Goal: Task Accomplishment & Management: Manage account settings

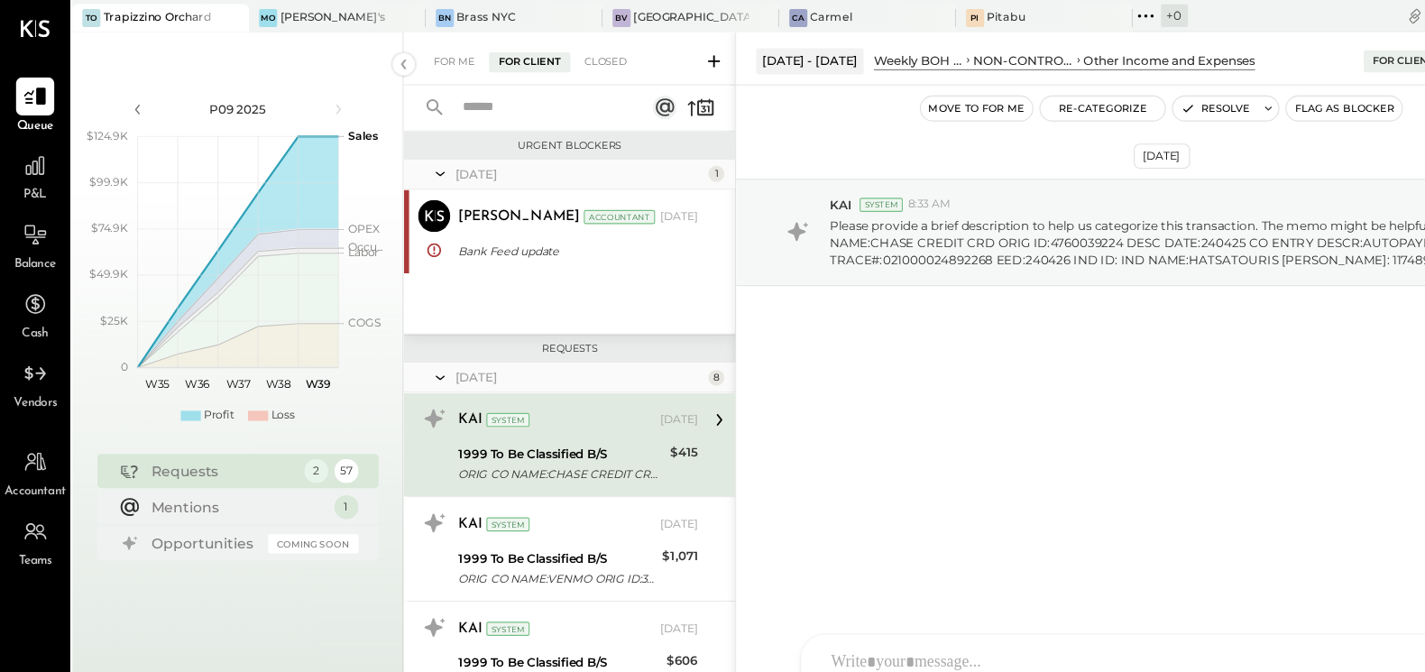
scroll to position [4, 0]
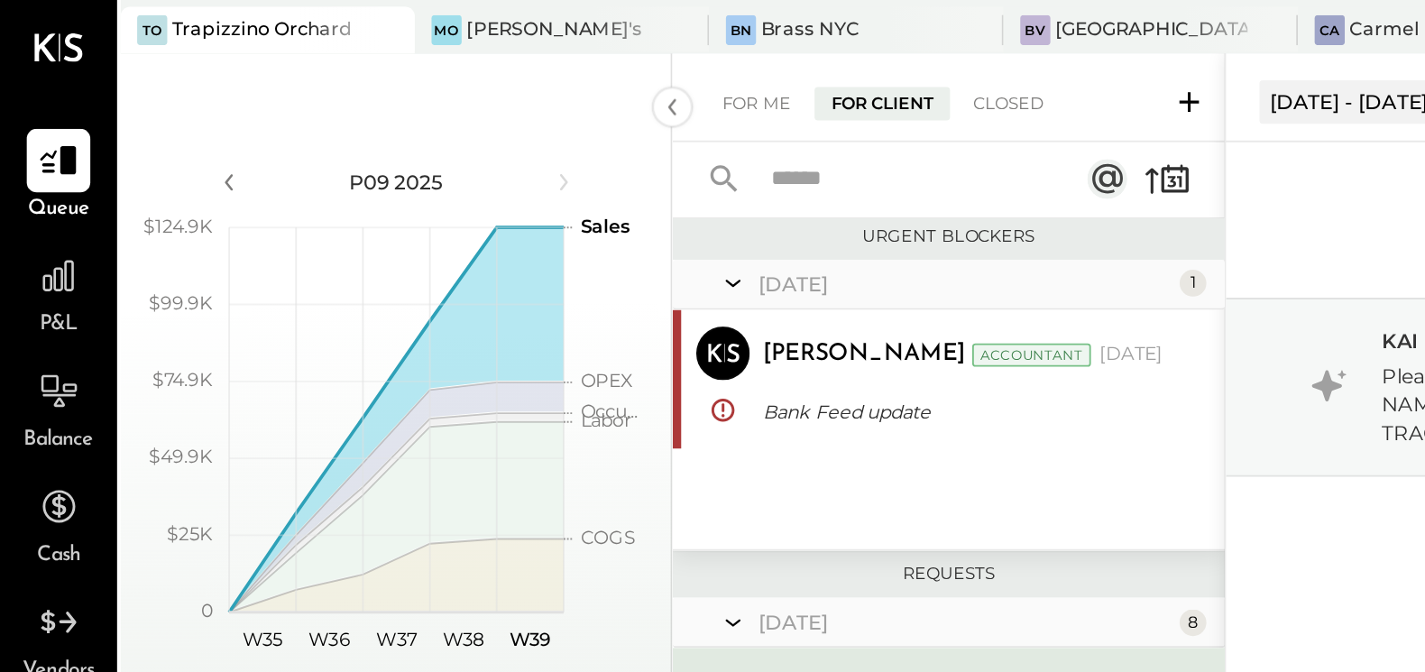
click at [161, 14] on div at bounding box center [192, 16] width 63 height 24
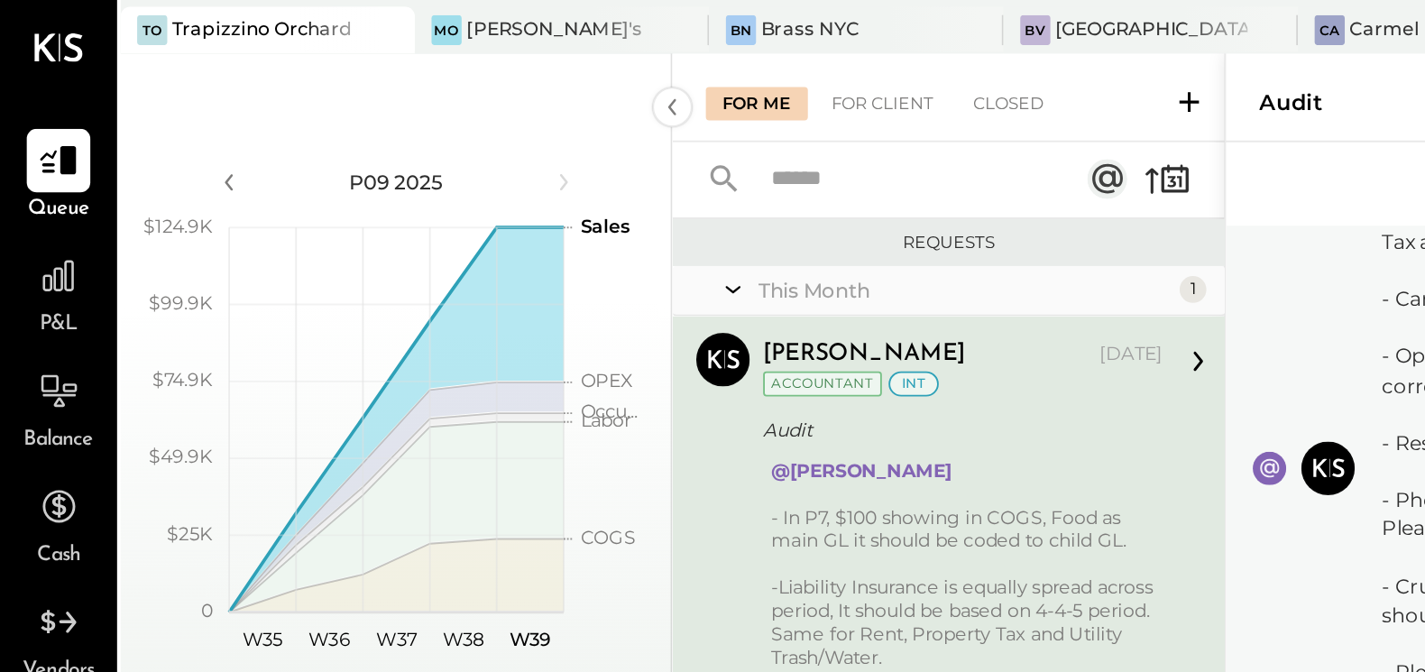
scroll to position [64, 0]
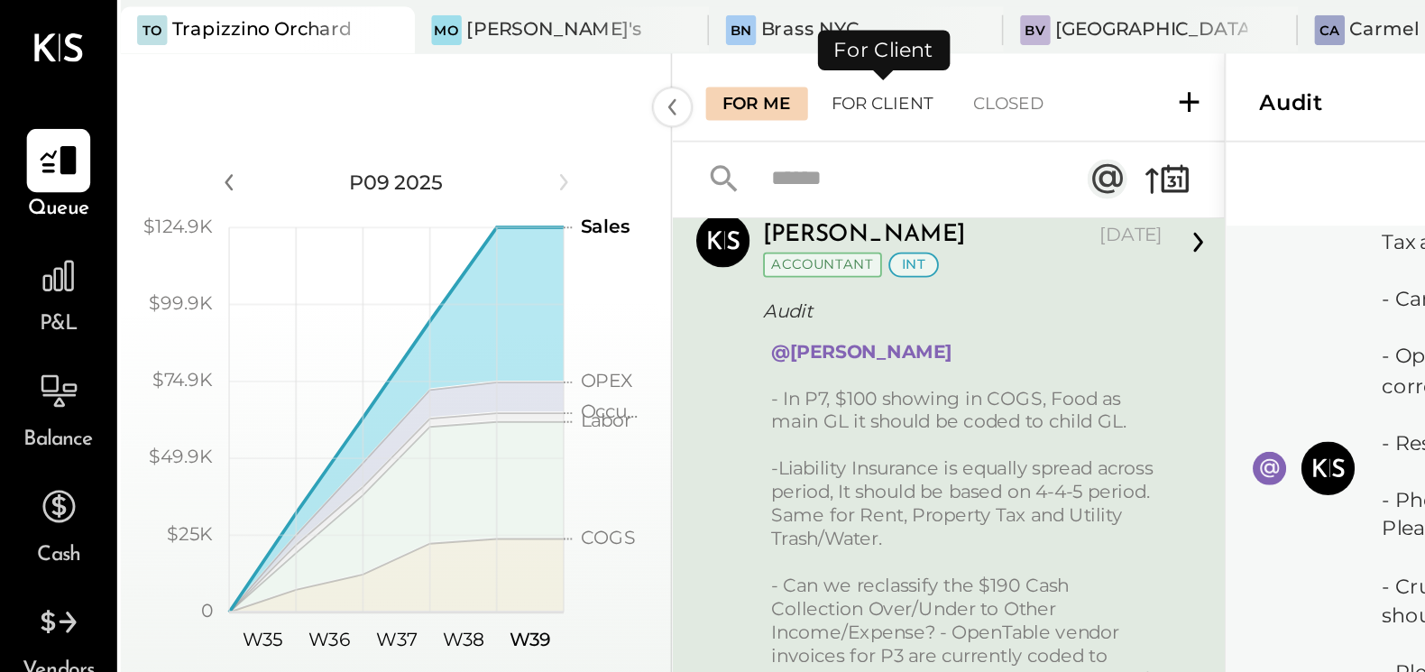
click at [465, 59] on div "For Client" at bounding box center [475, 56] width 73 height 18
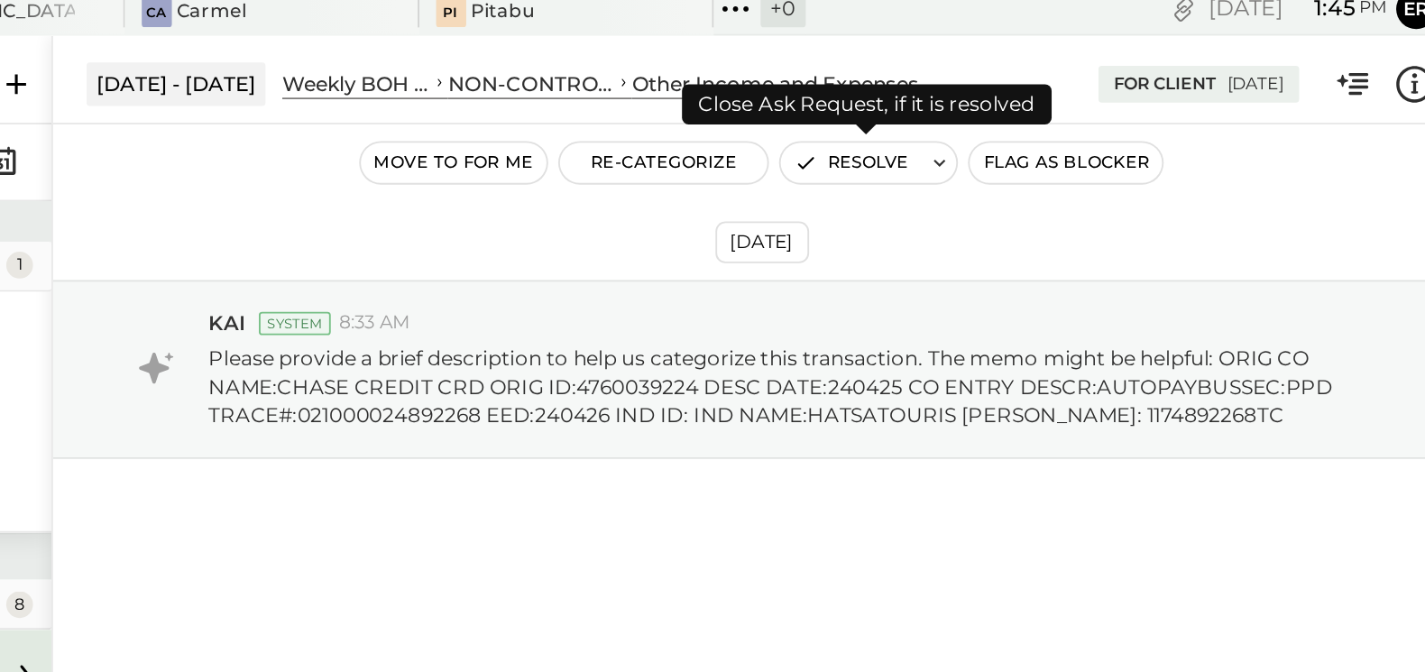
click at [1117, 95] on button "Resolve" at bounding box center [1091, 98] width 76 height 22
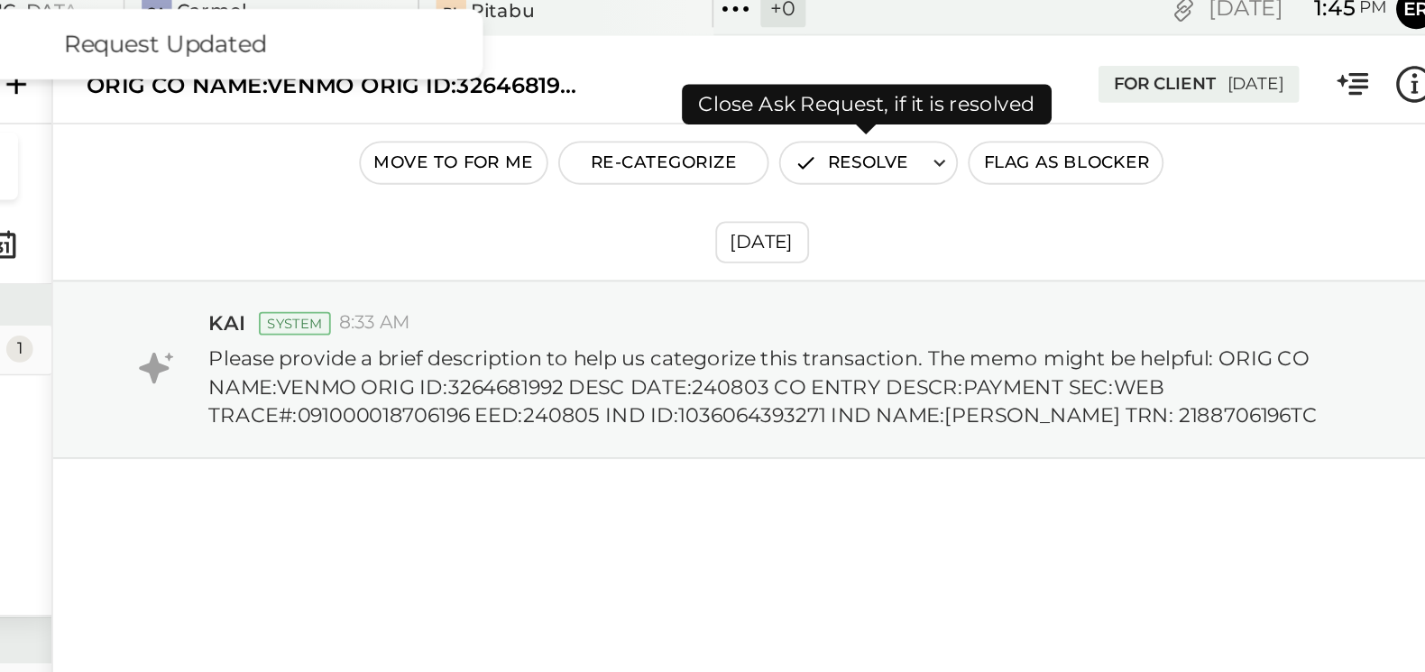
scroll to position [6, 0]
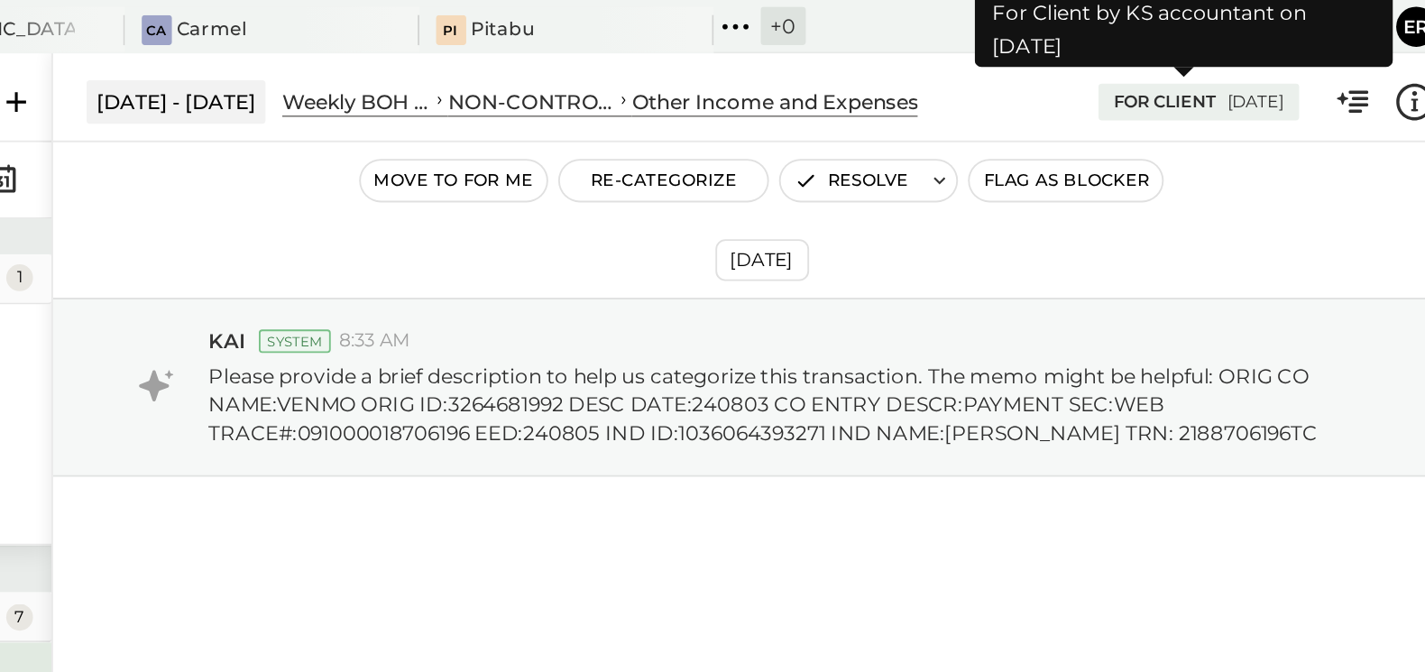
click at [1249, 56] on div "For Client" at bounding box center [1260, 55] width 55 height 13
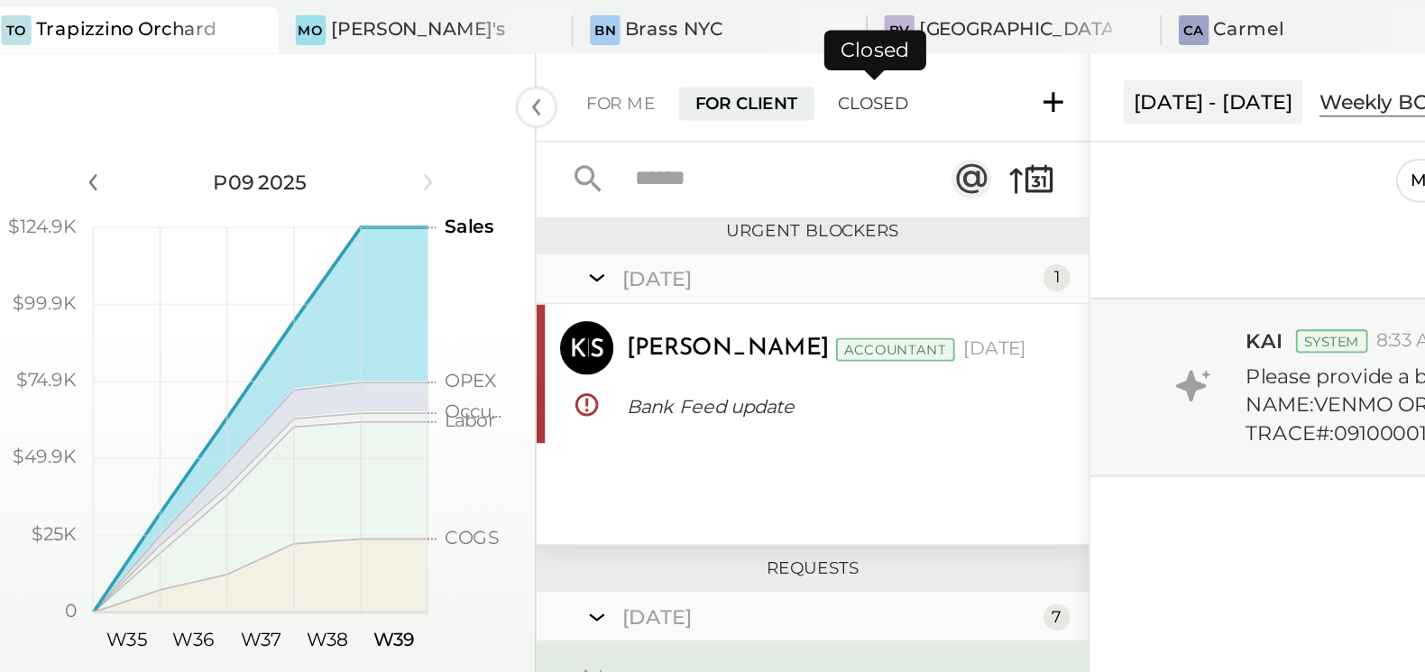
click at [541, 53] on div "Closed" at bounding box center [544, 56] width 56 height 18
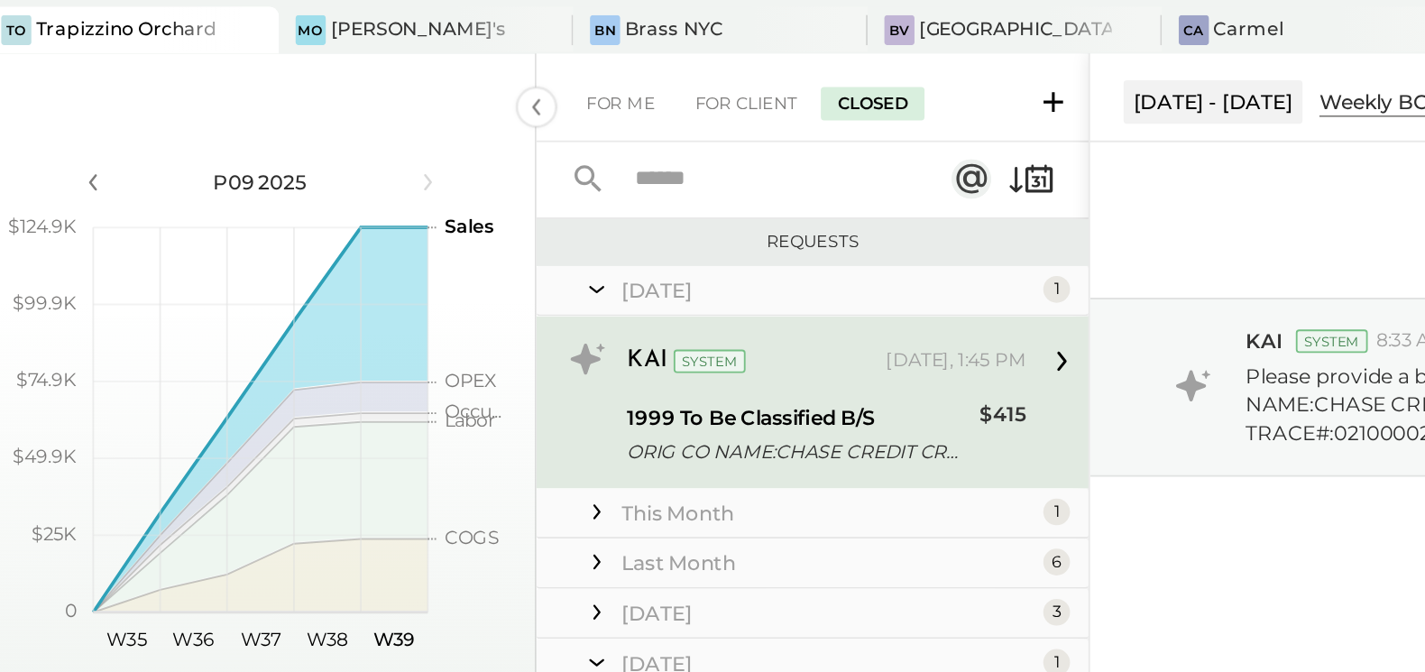
click at [443, 278] on div "This Month" at bounding box center [519, 276] width 223 height 15
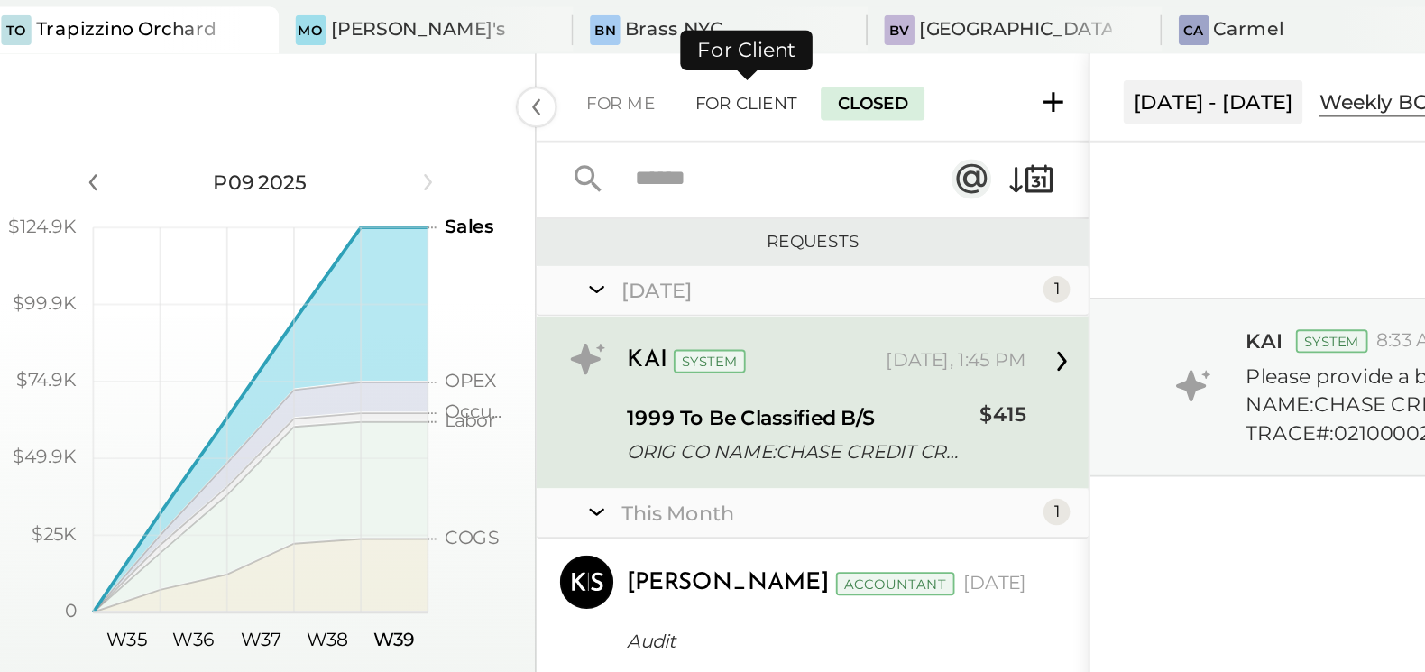
click at [474, 58] on div "For Client" at bounding box center [475, 56] width 73 height 18
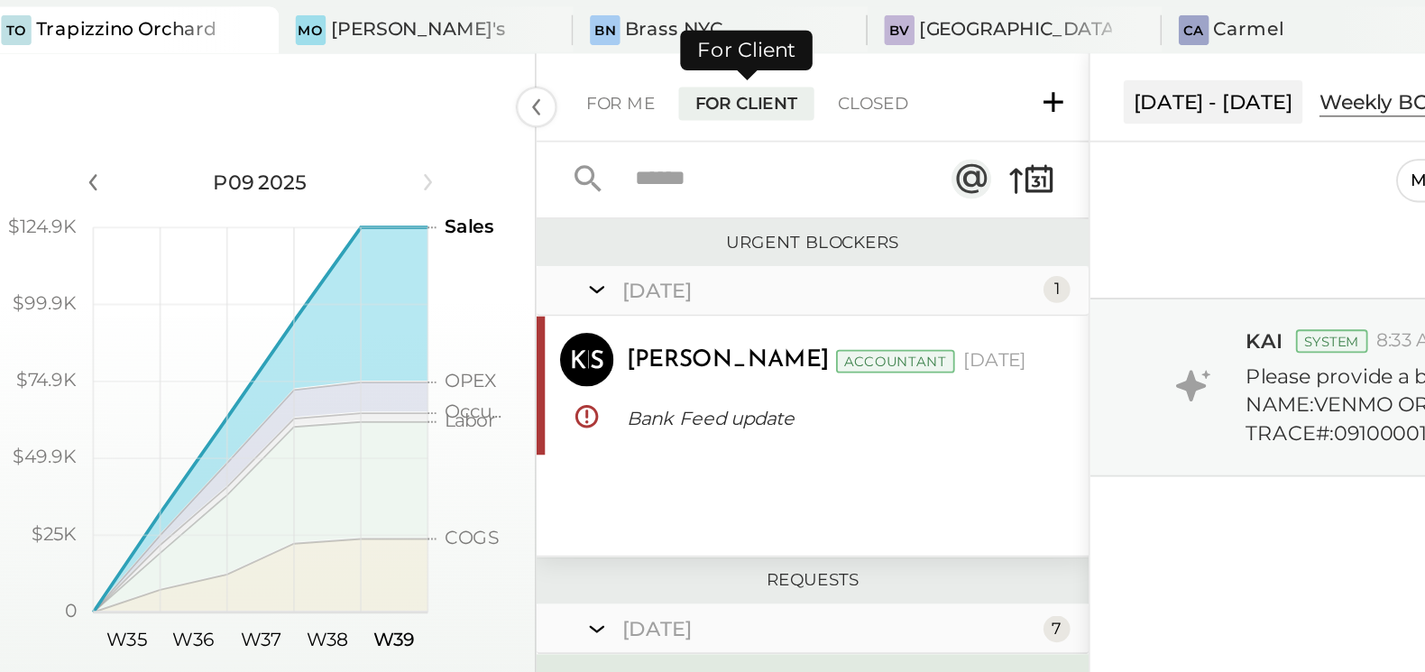
scroll to position [4, 0]
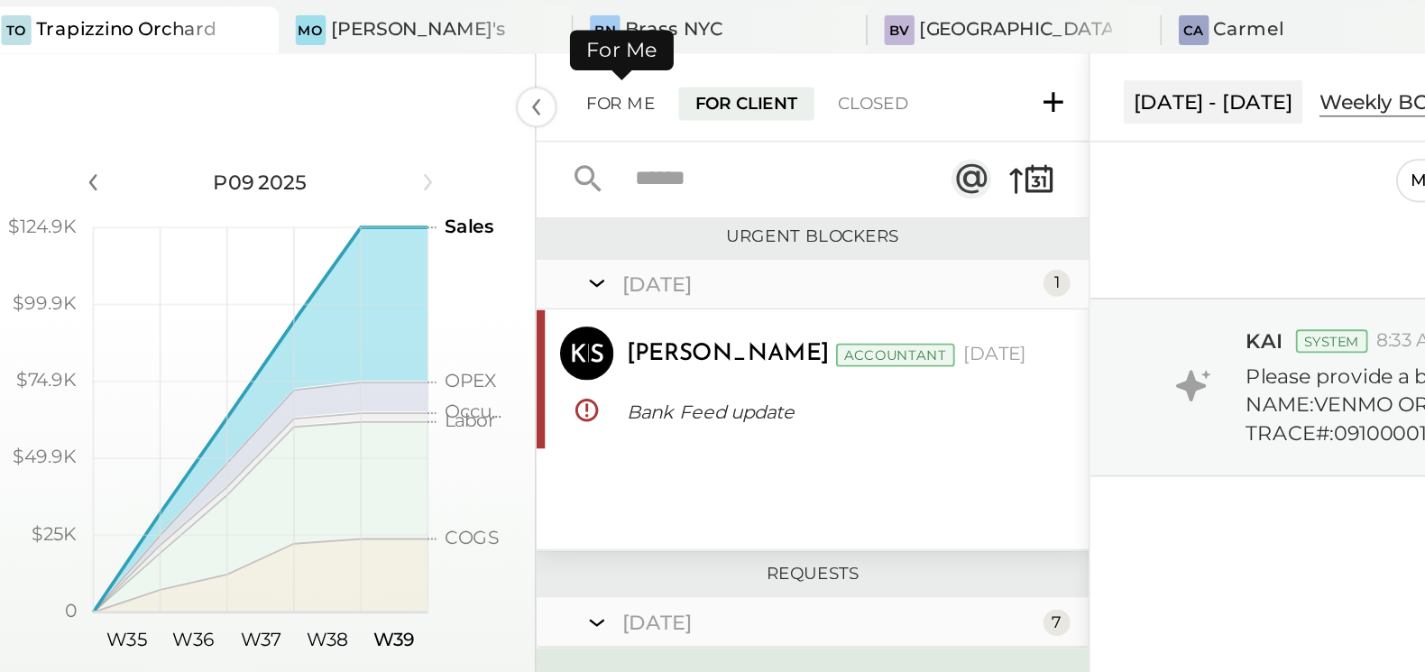
click at [407, 57] on div "For Me" at bounding box center [408, 56] width 55 height 18
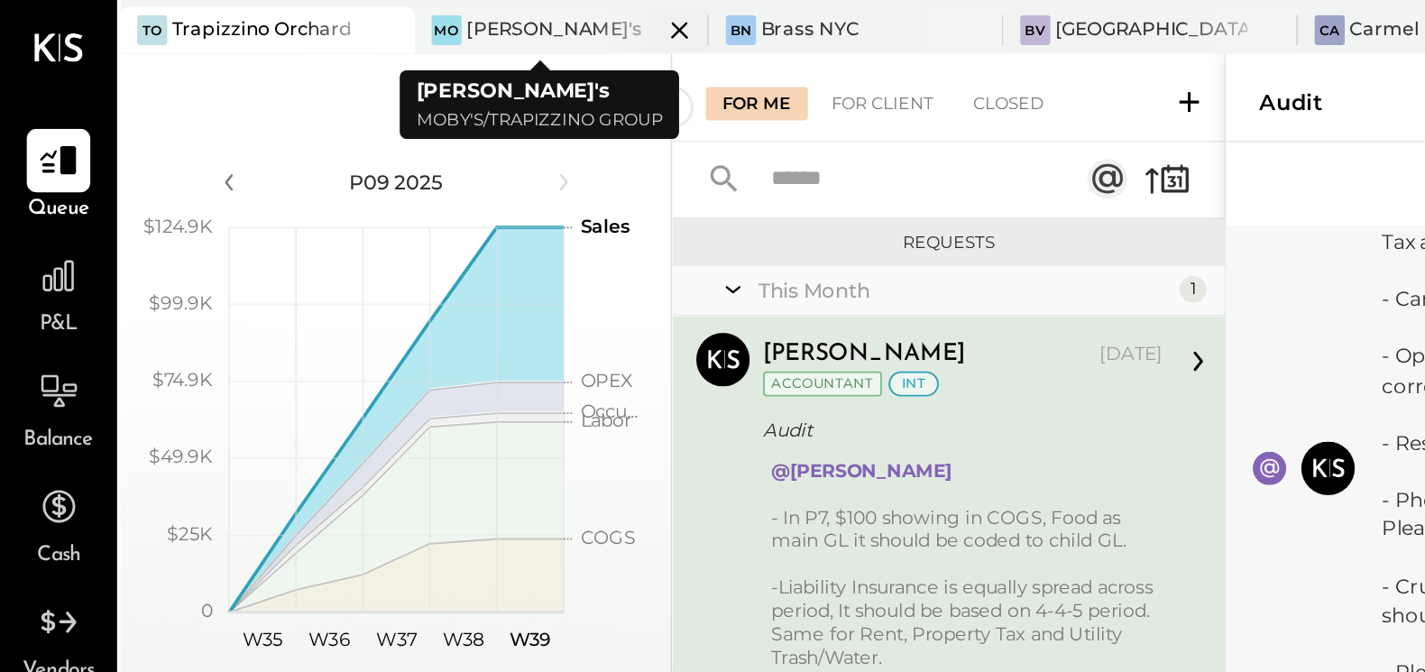
click at [273, 15] on div "[PERSON_NAME]'s" at bounding box center [299, 16] width 95 height 14
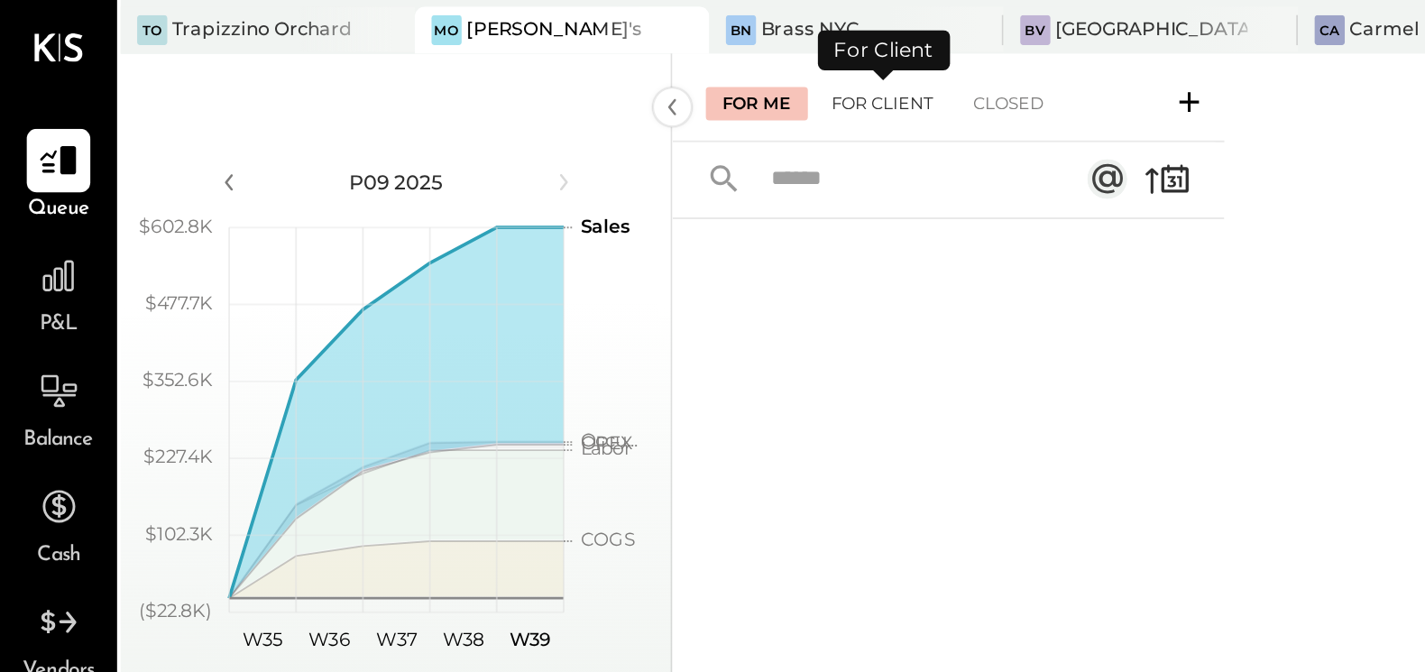
click at [464, 56] on div "For Client" at bounding box center [475, 56] width 73 height 18
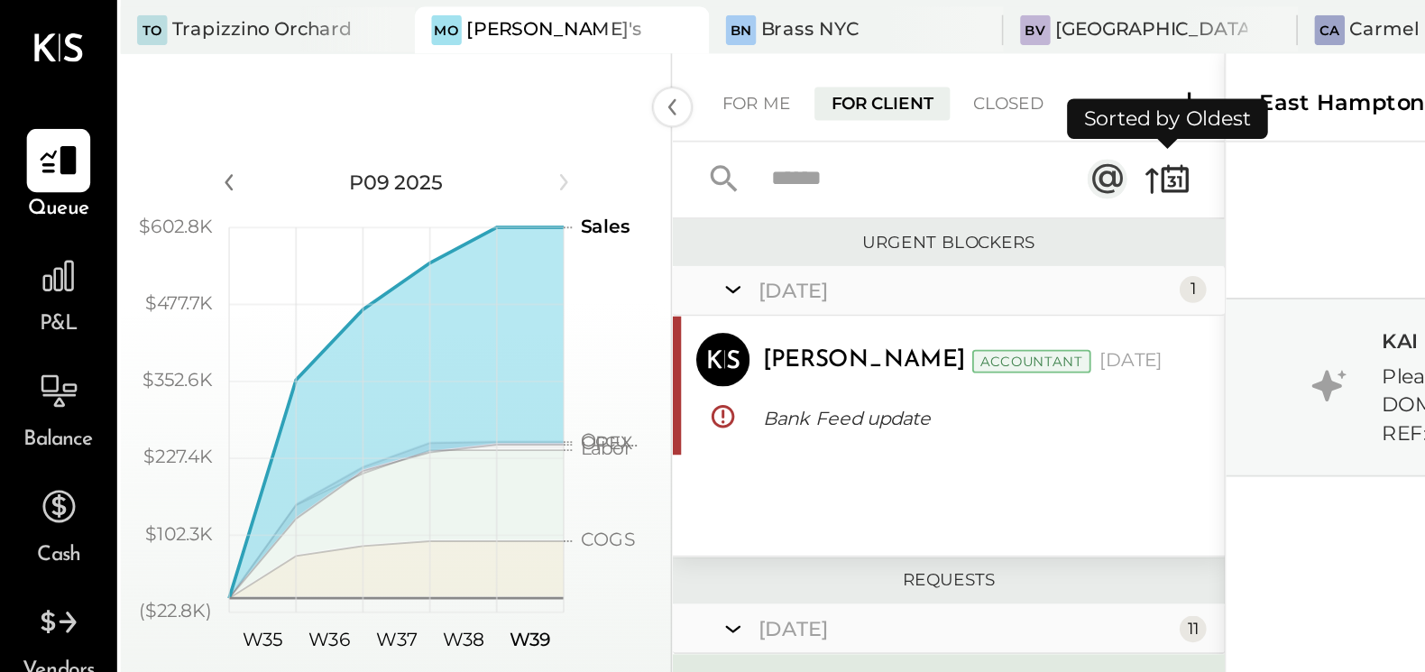
click at [624, 96] on icon at bounding box center [629, 96] width 25 height 25
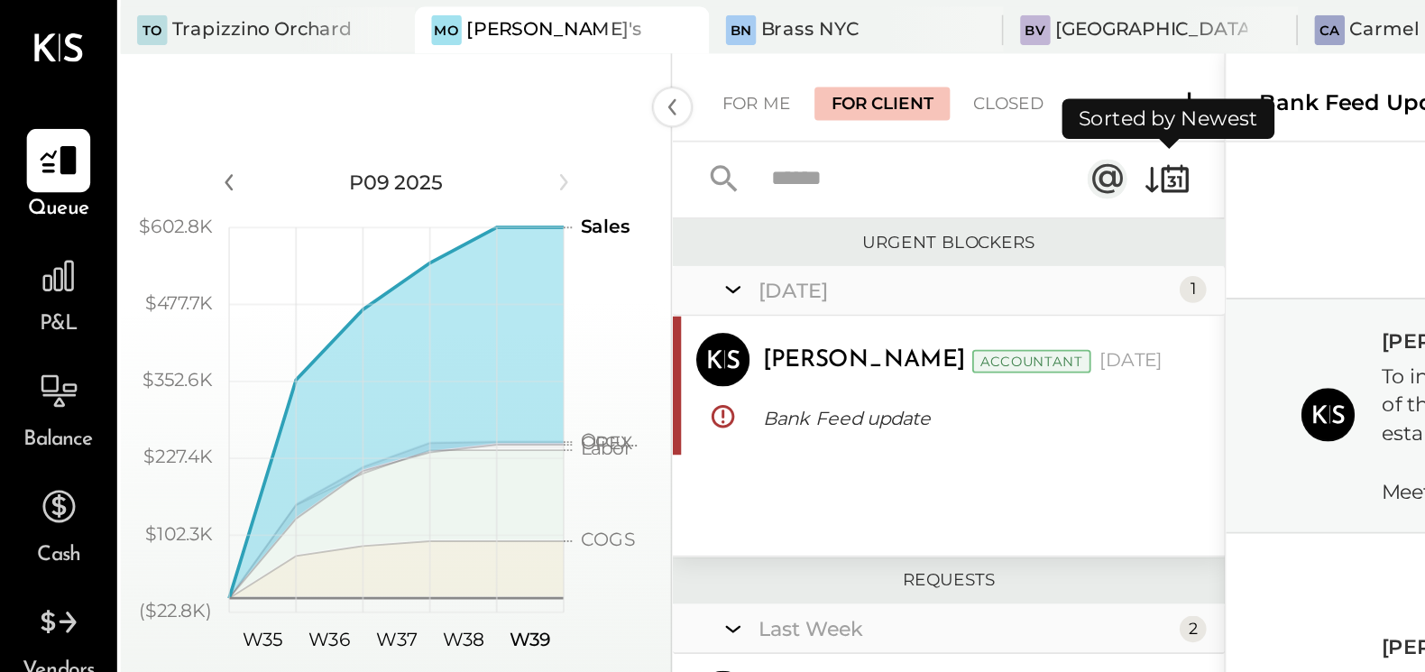
click at [624, 96] on icon at bounding box center [629, 96] width 25 height 25
click at [634, 97] on icon at bounding box center [629, 96] width 25 height 25
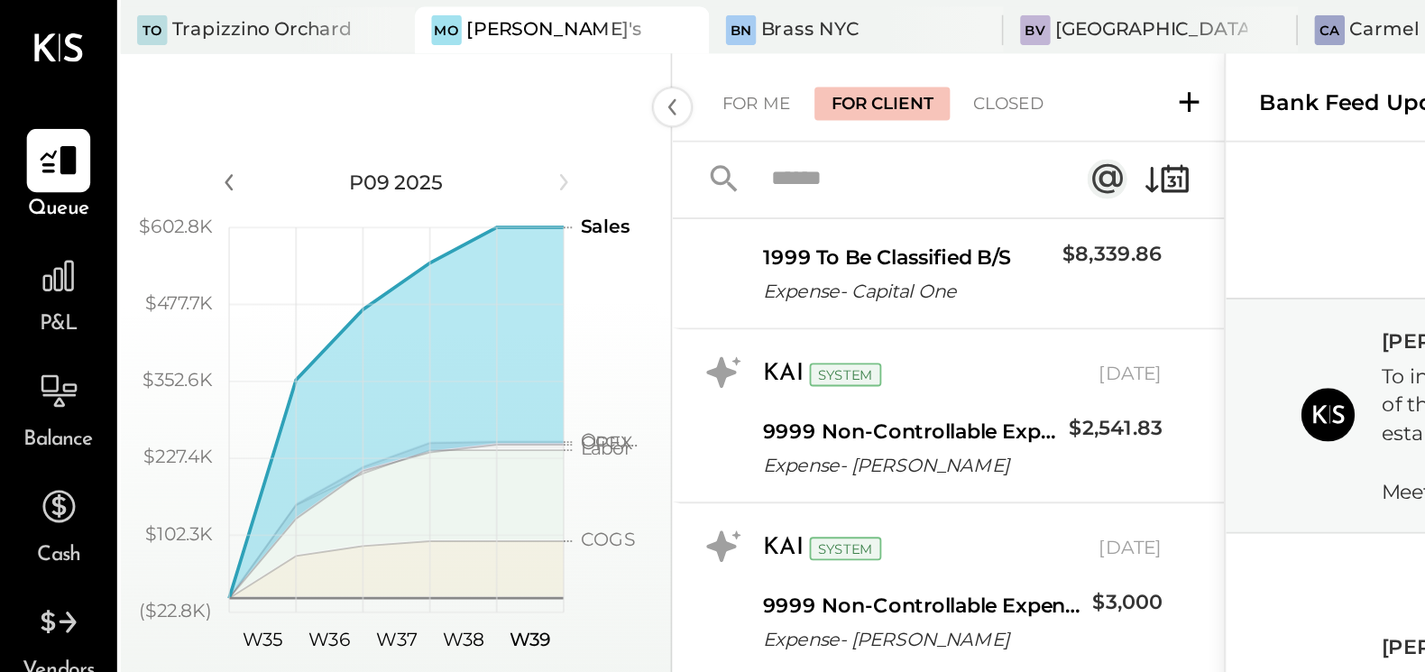
scroll to position [11090, 0]
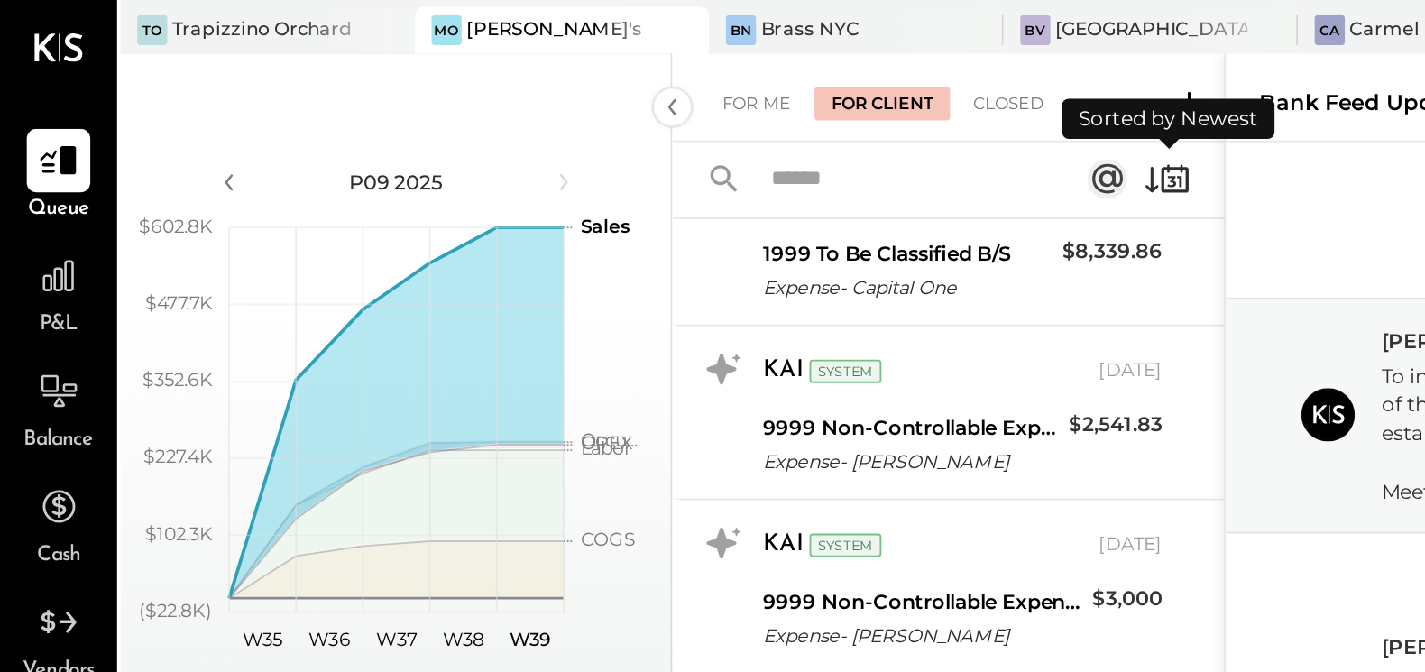
click at [620, 98] on icon at bounding box center [621, 97] width 7 height 14
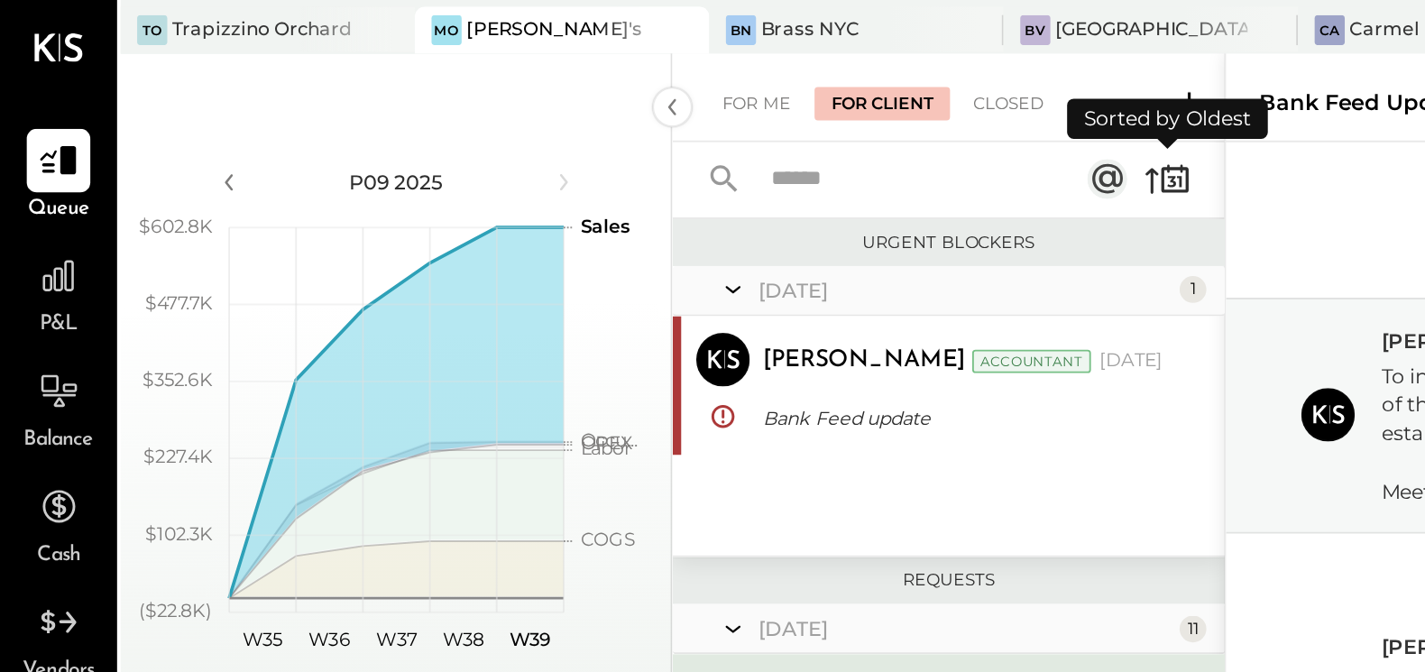
click at [632, 95] on icon at bounding box center [629, 96] width 25 height 25
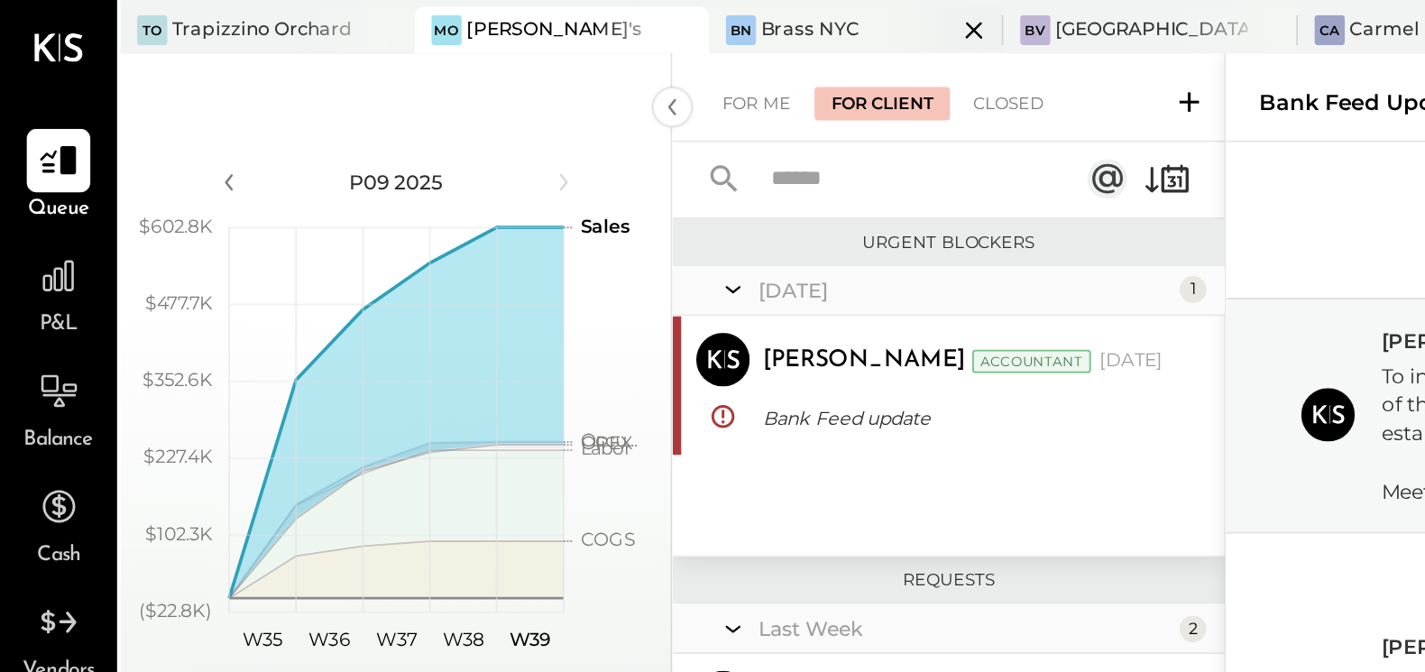
click at [410, 19] on div "Brass NYC" at bounding box center [436, 16] width 53 height 14
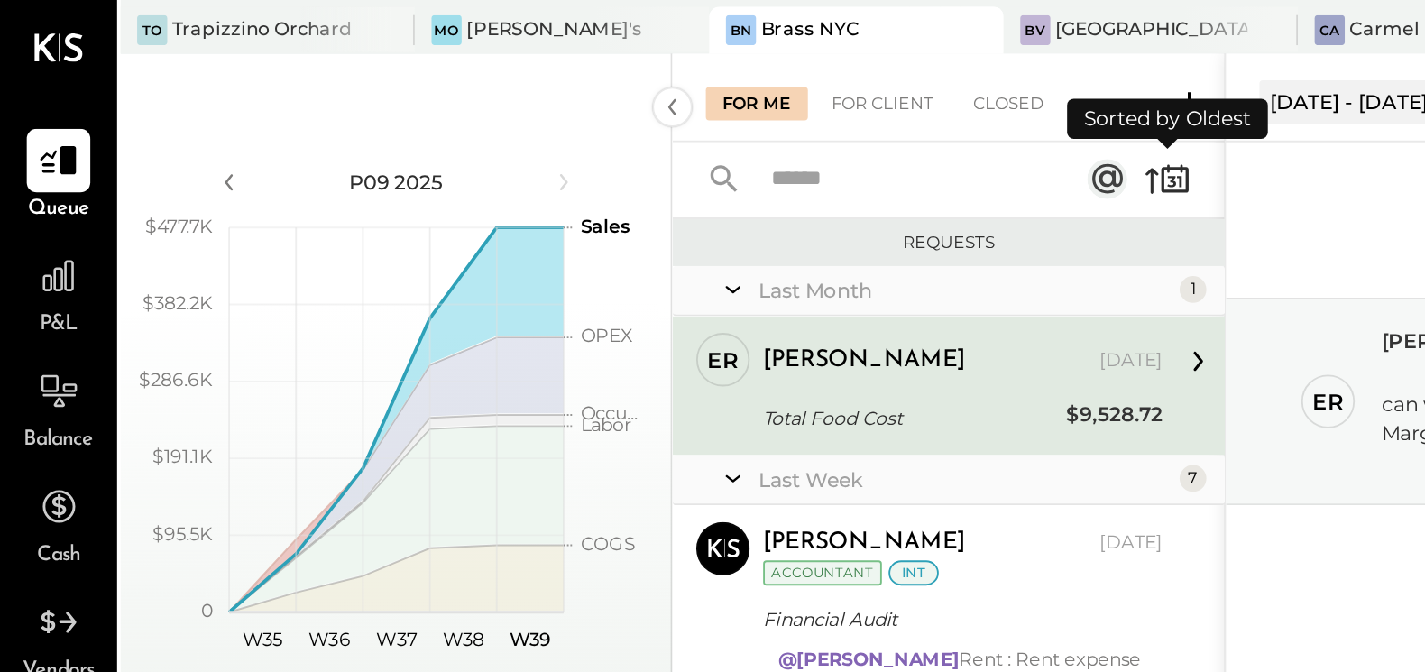
click at [632, 99] on icon at bounding box center [631, 99] width 5 height 6
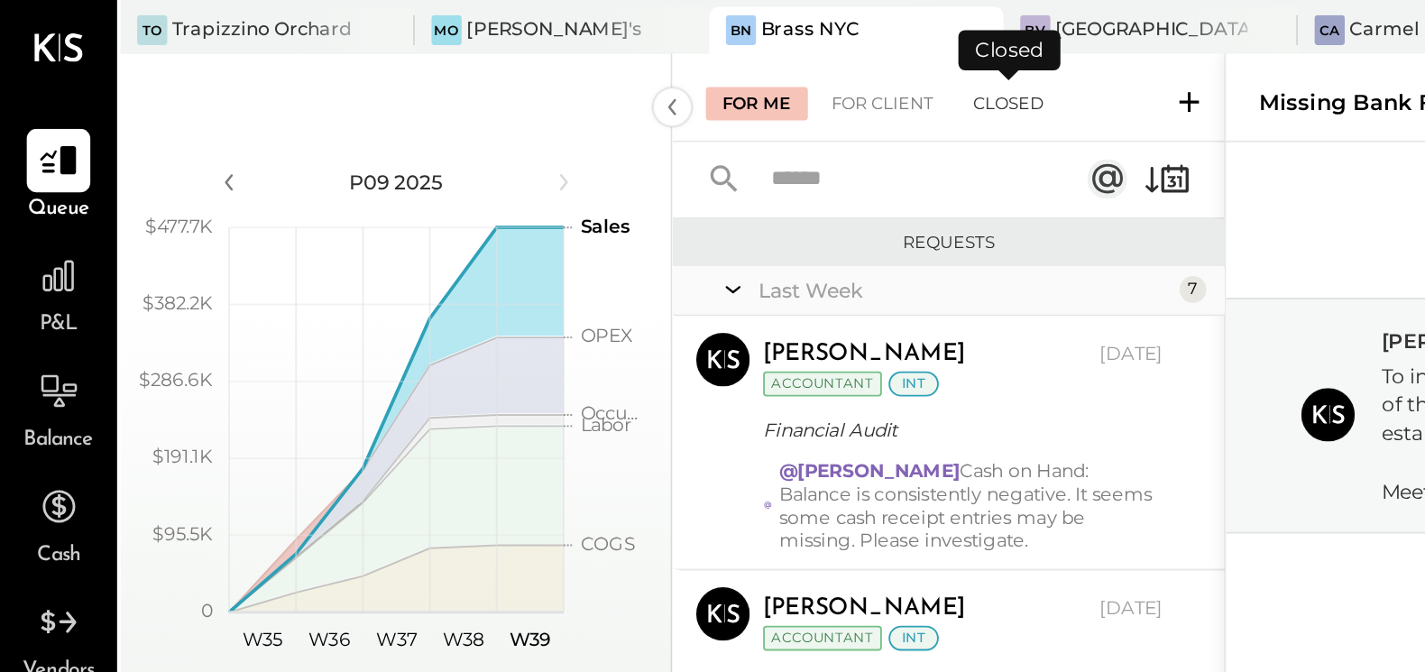
click at [540, 54] on div "Closed" at bounding box center [544, 56] width 56 height 18
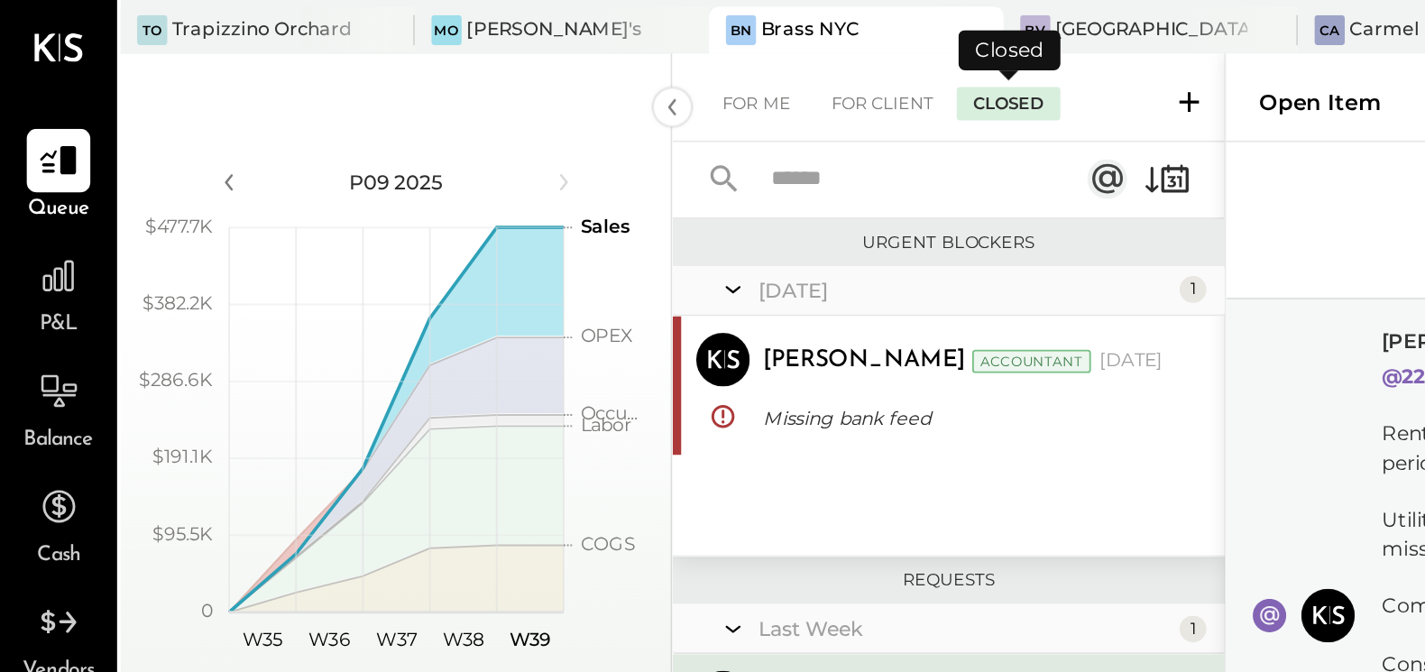
scroll to position [230, 0]
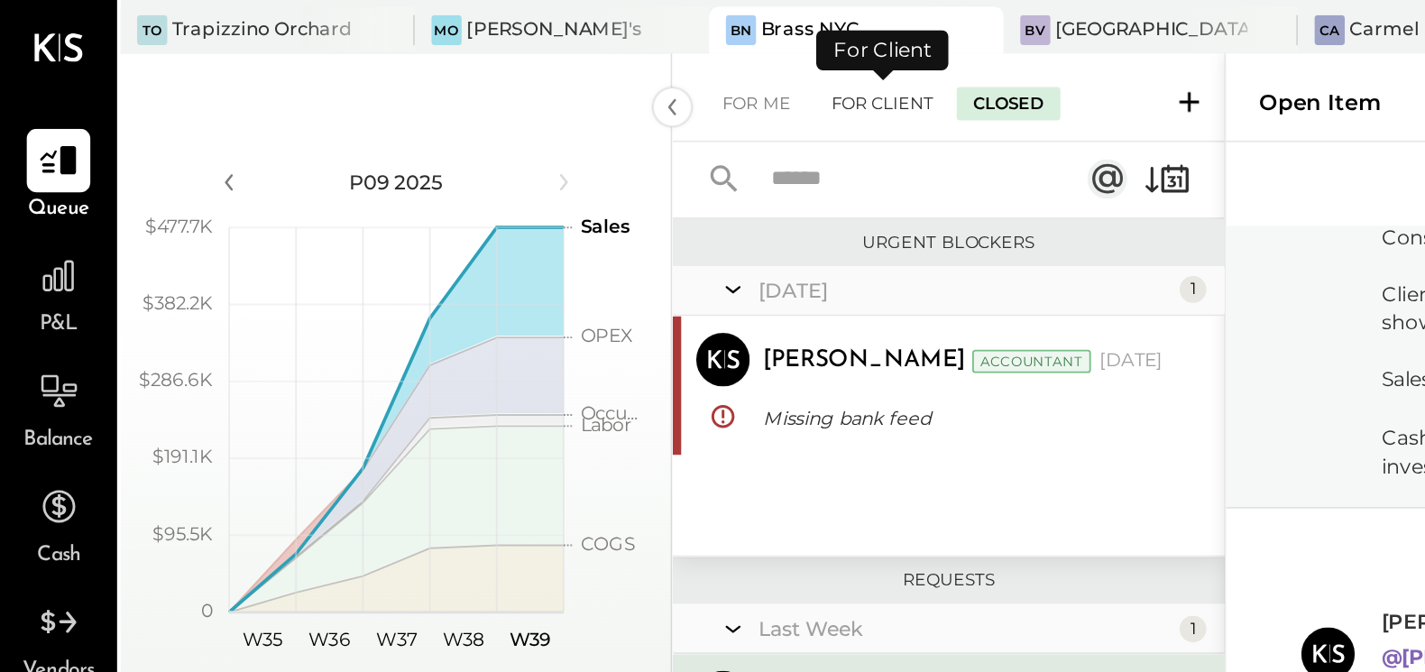
click at [474, 53] on div "For Client" at bounding box center [475, 56] width 73 height 18
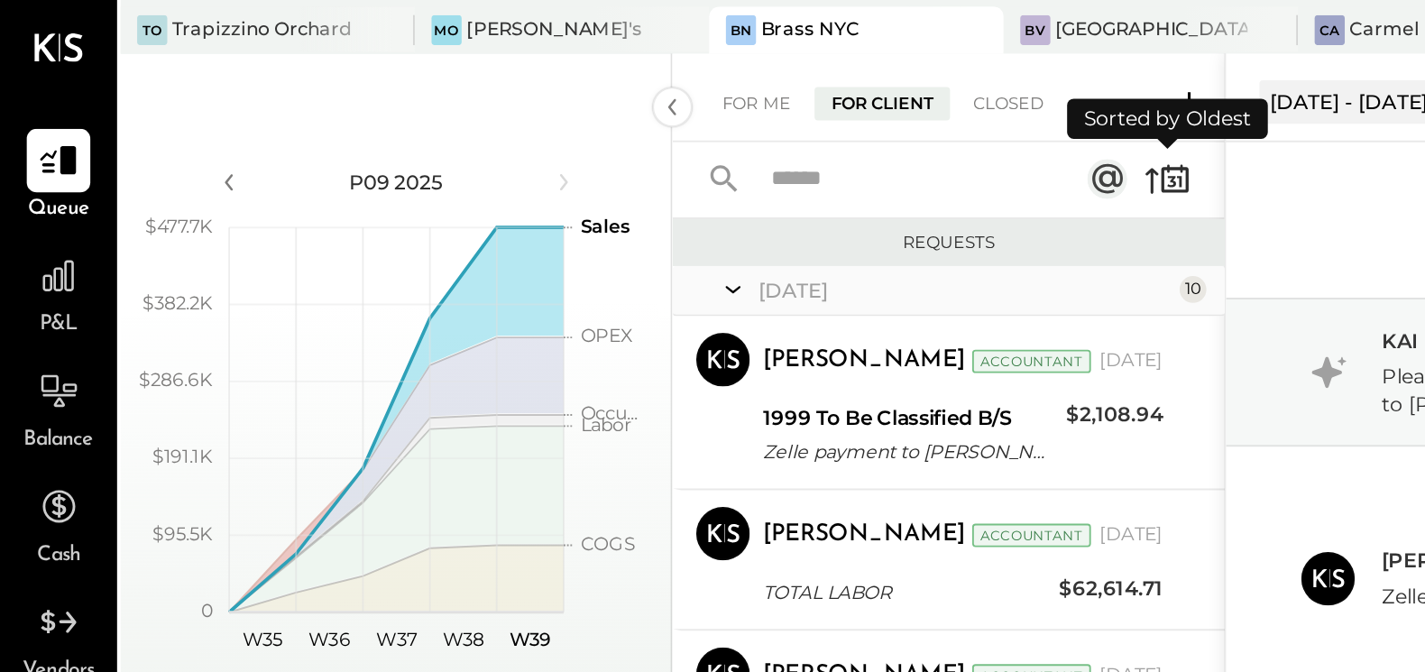
click at [633, 95] on icon at bounding box center [629, 96] width 25 height 25
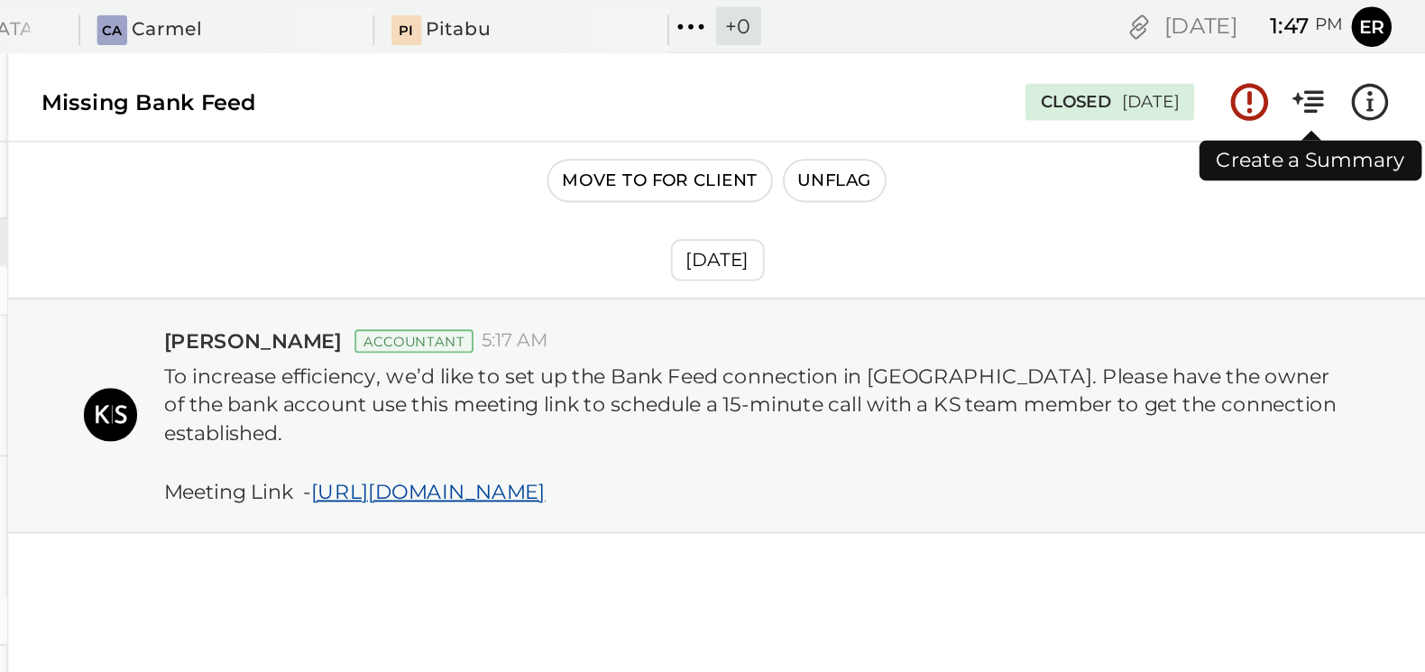
click at [1359, 63] on icon at bounding box center [1362, 54] width 23 height 23
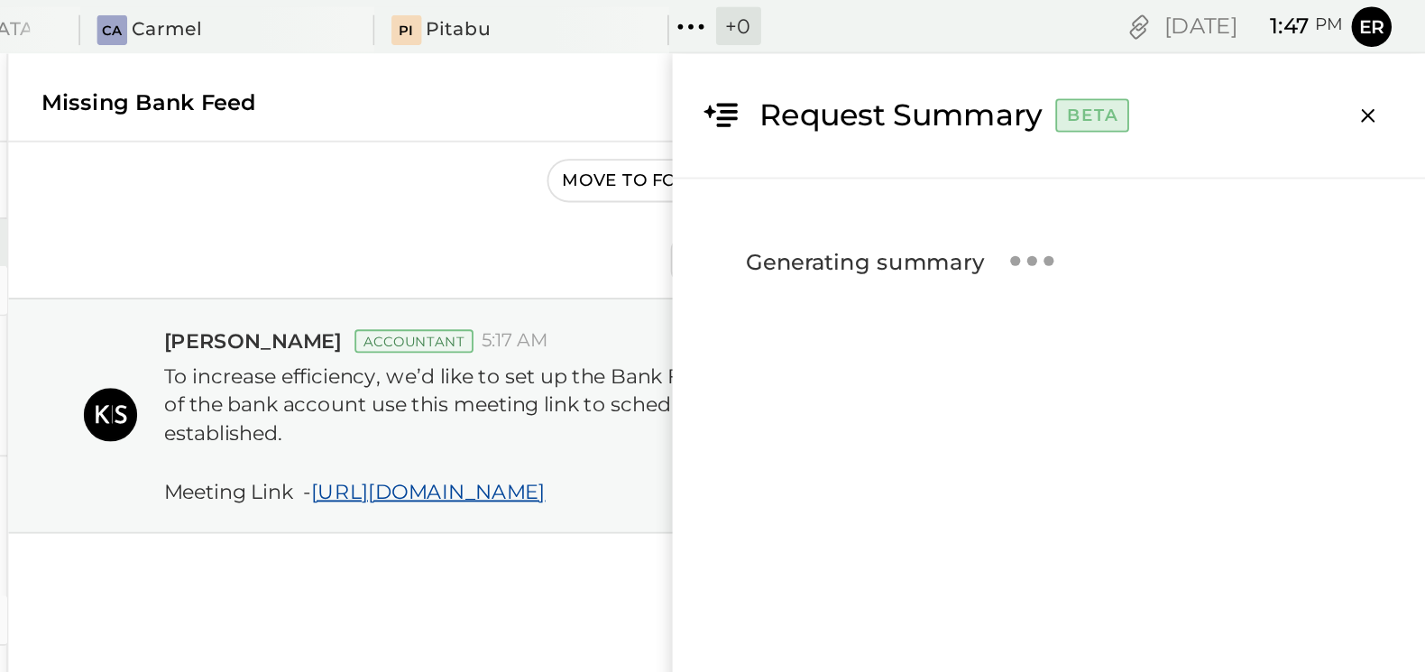
click at [896, 107] on div "For Me For Client Closed Requests [DATE] 2 [PERSON_NAME] Accountant [PERSON_NAM…" at bounding box center [894, 350] width 1062 height 643
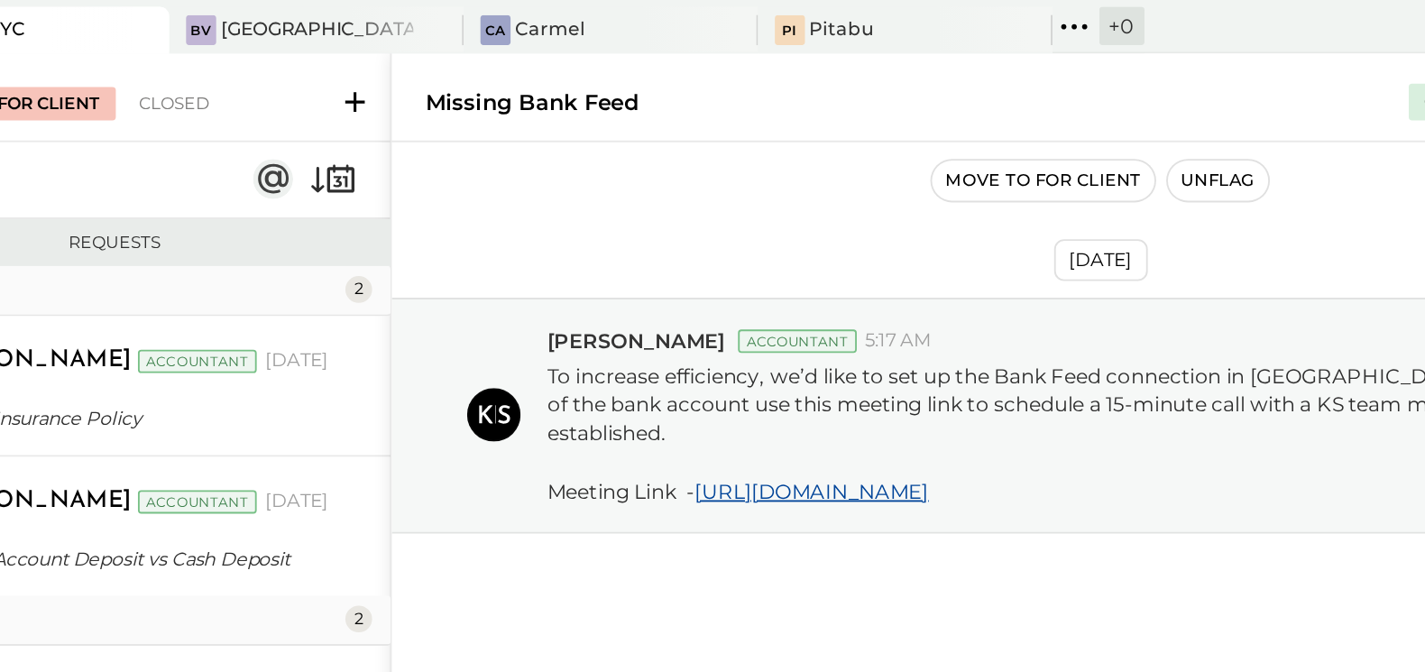
click at [1027, 14] on icon at bounding box center [1028, 14] width 3 height 3
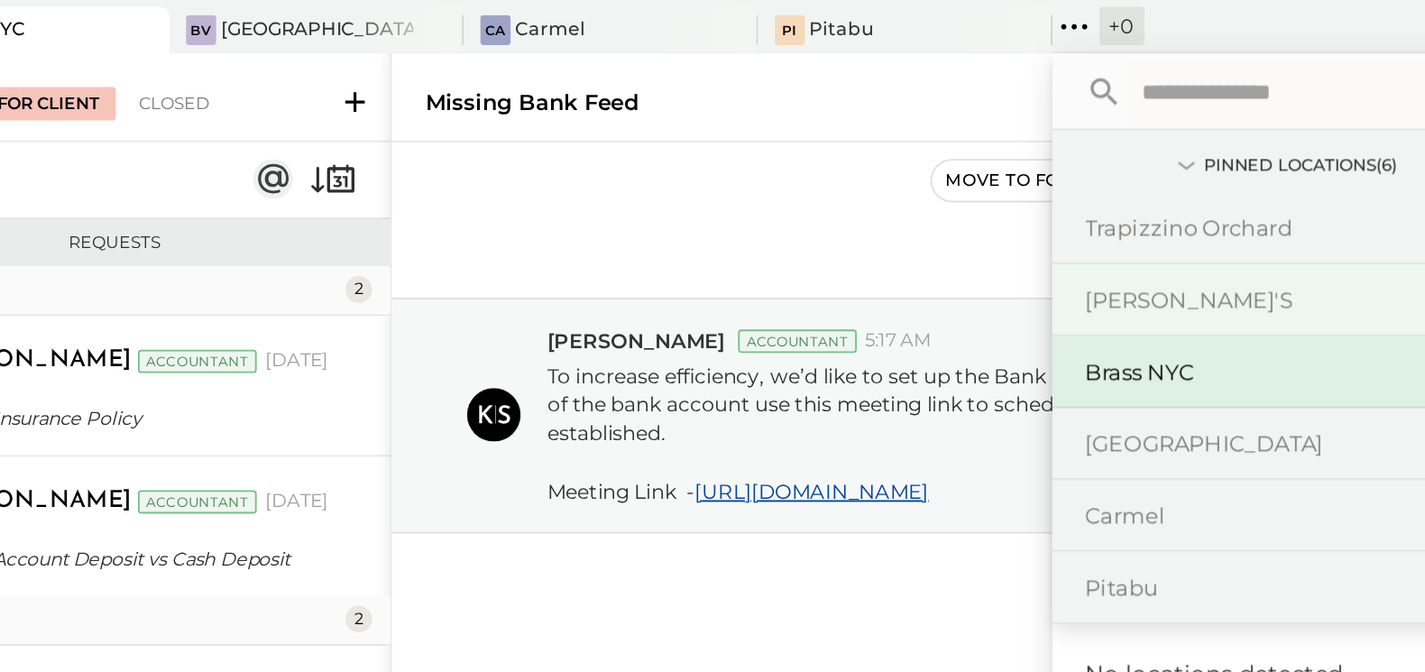
click at [1035, 162] on div "[PERSON_NAME]'s" at bounding box center [1132, 161] width 195 height 17
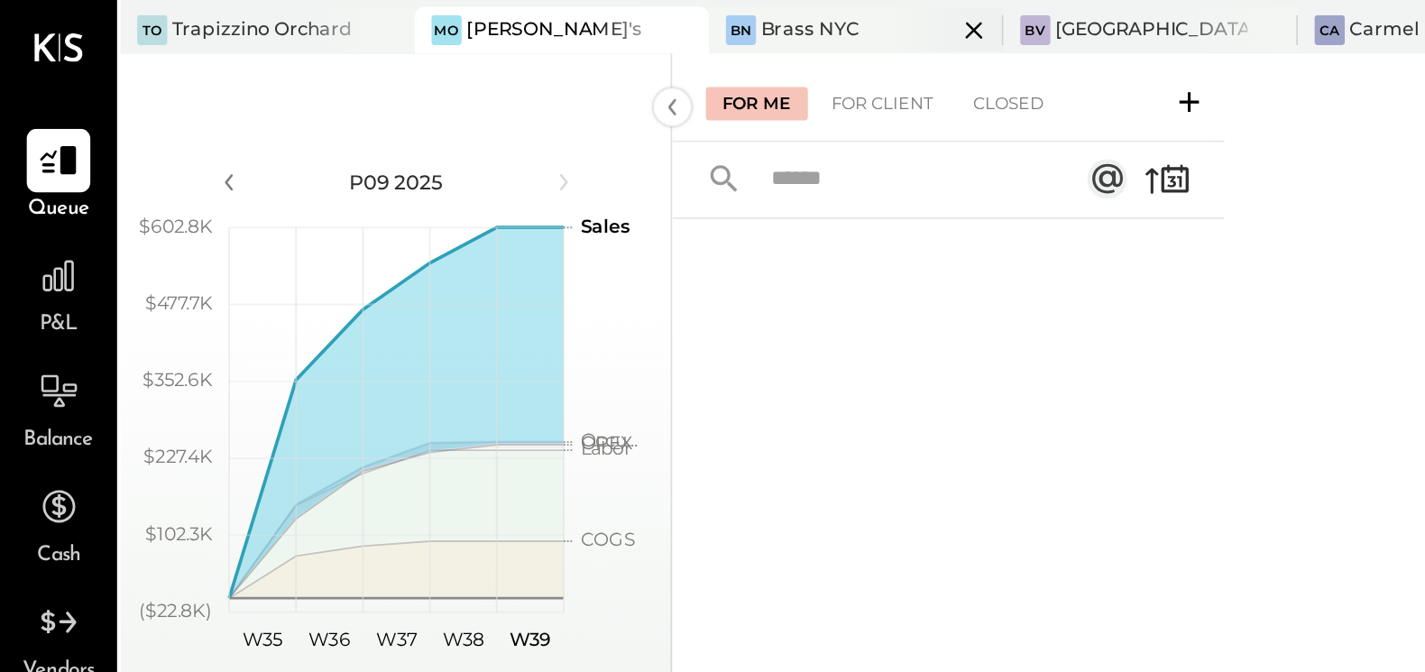
click at [412, 12] on div "Brass NYC" at bounding box center [436, 16] width 53 height 14
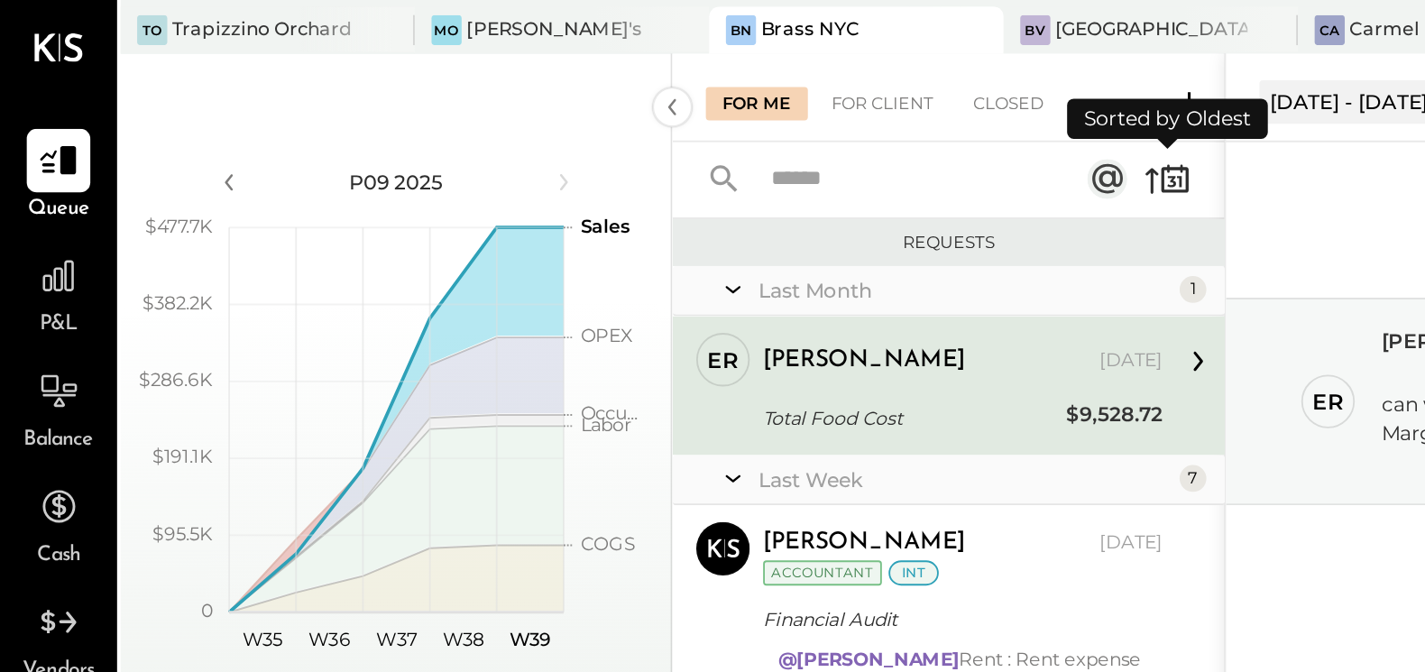
click at [626, 97] on icon at bounding box center [633, 97] width 14 height 14
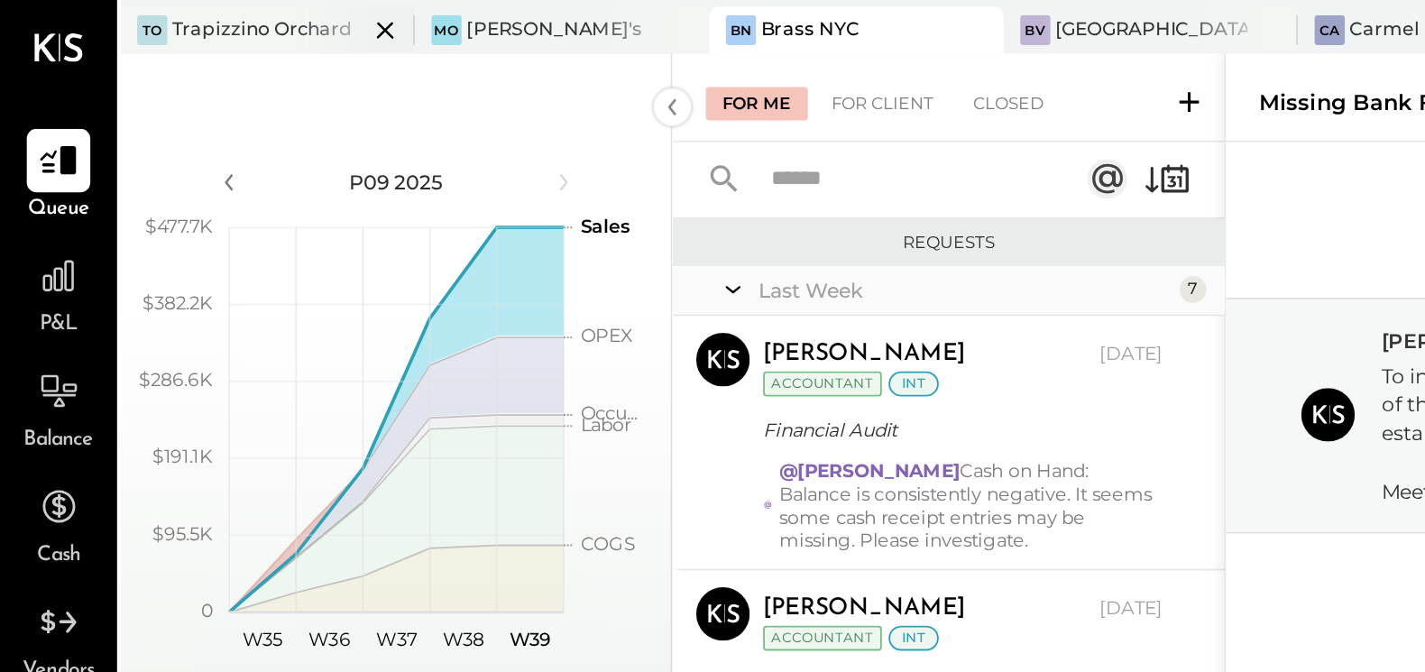
click at [148, 16] on div "Trapizzino Orchard" at bounding box center [141, 16] width 97 height 14
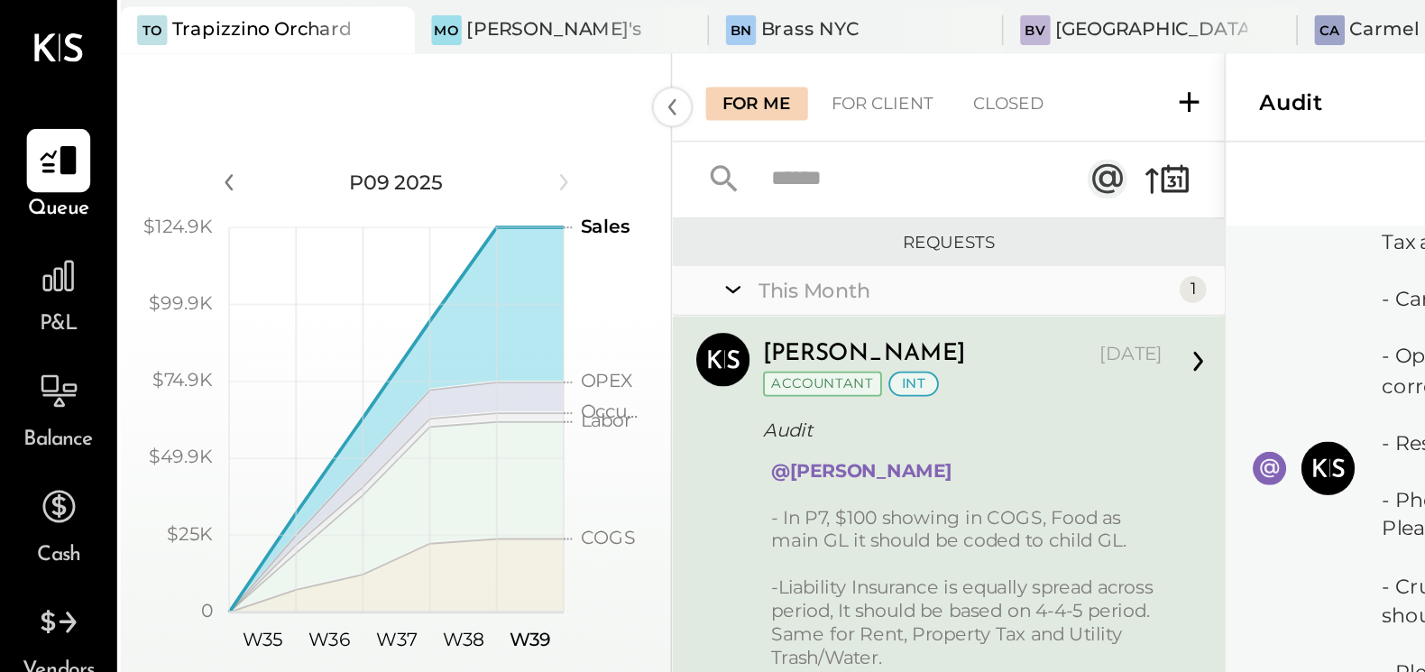
scroll to position [64, 0]
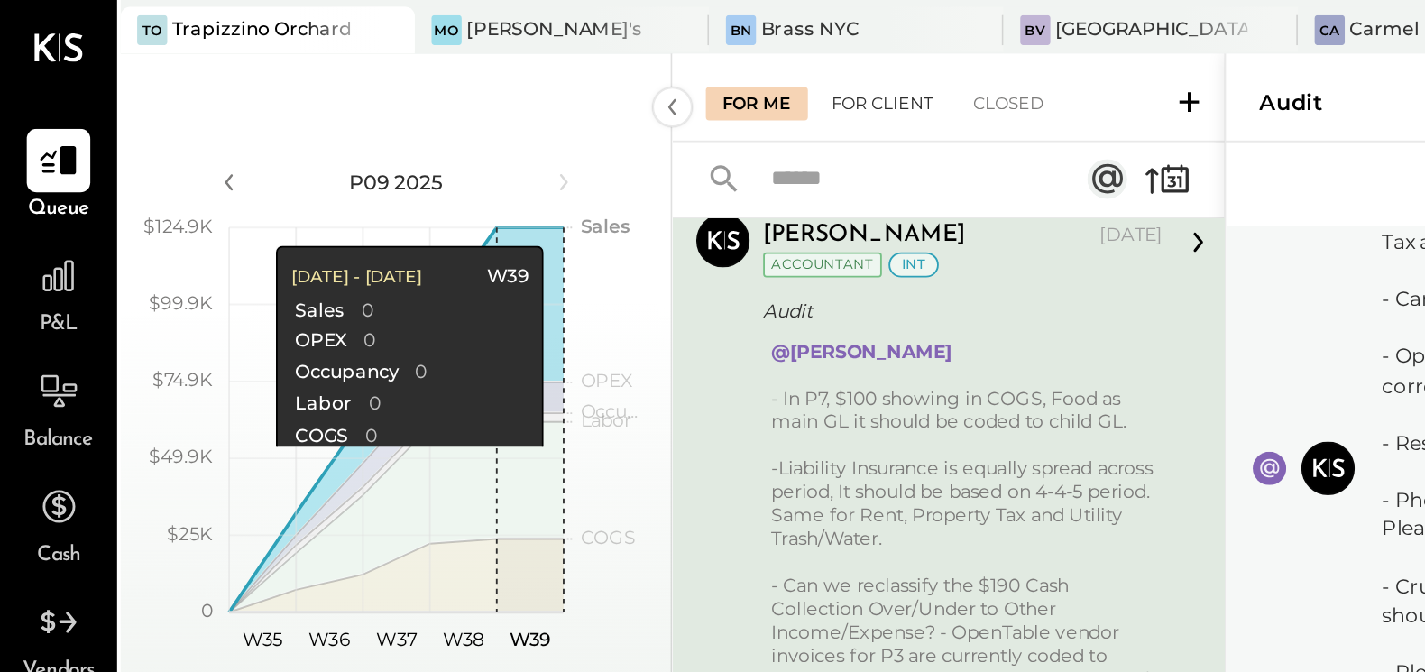
click at [468, 51] on div "For Client" at bounding box center [475, 56] width 73 height 18
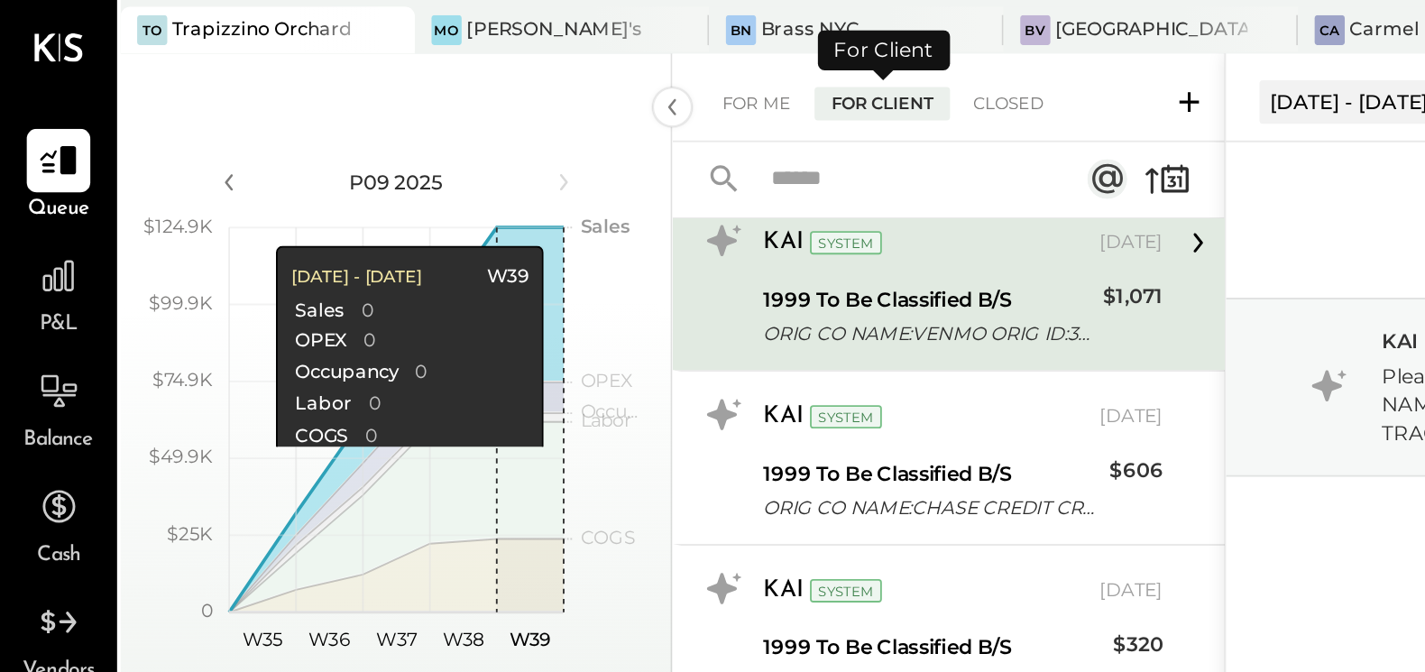
scroll to position [4, 0]
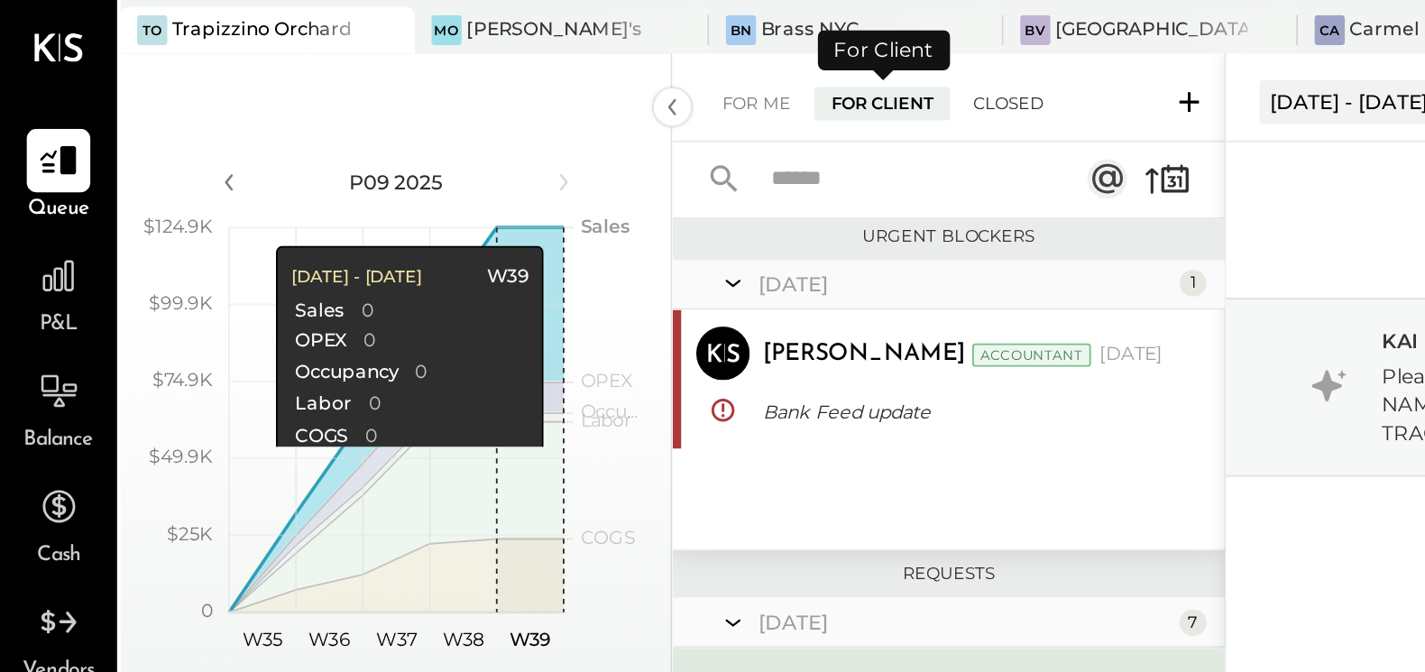
click at [532, 55] on div "Closed" at bounding box center [544, 56] width 56 height 18
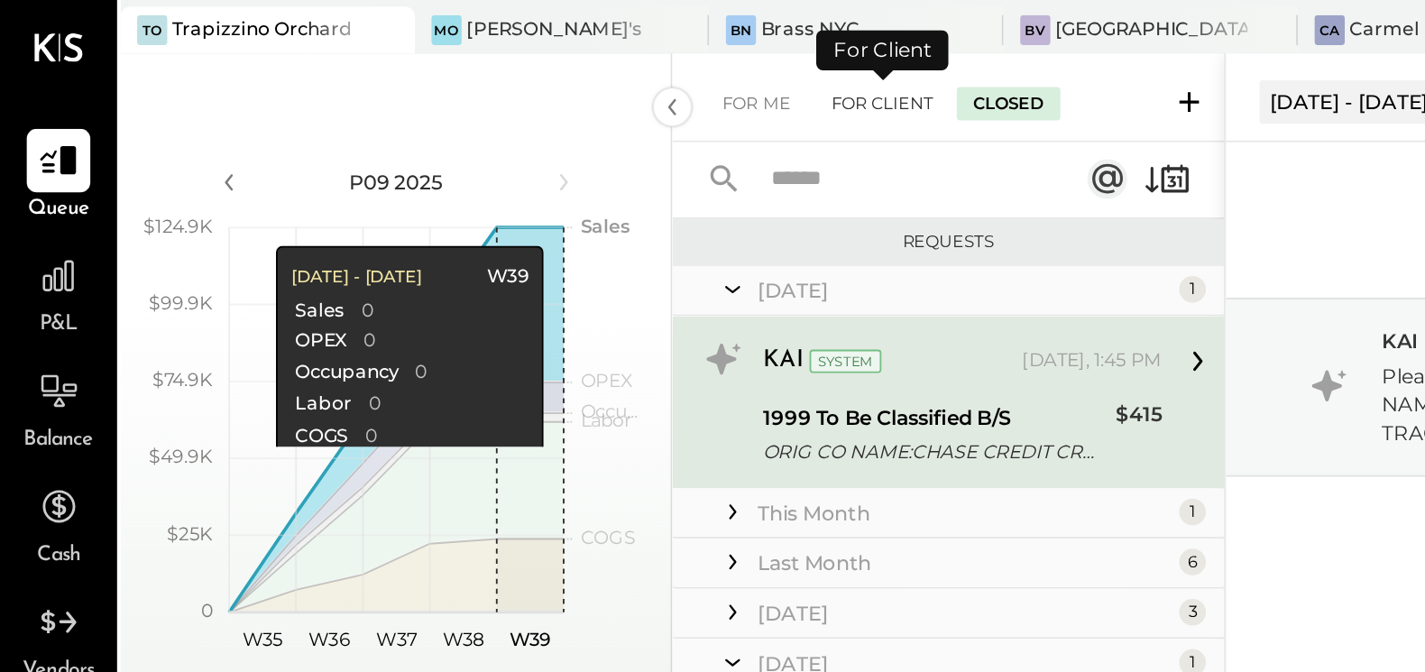
click at [480, 57] on div "For Client" at bounding box center [475, 56] width 73 height 18
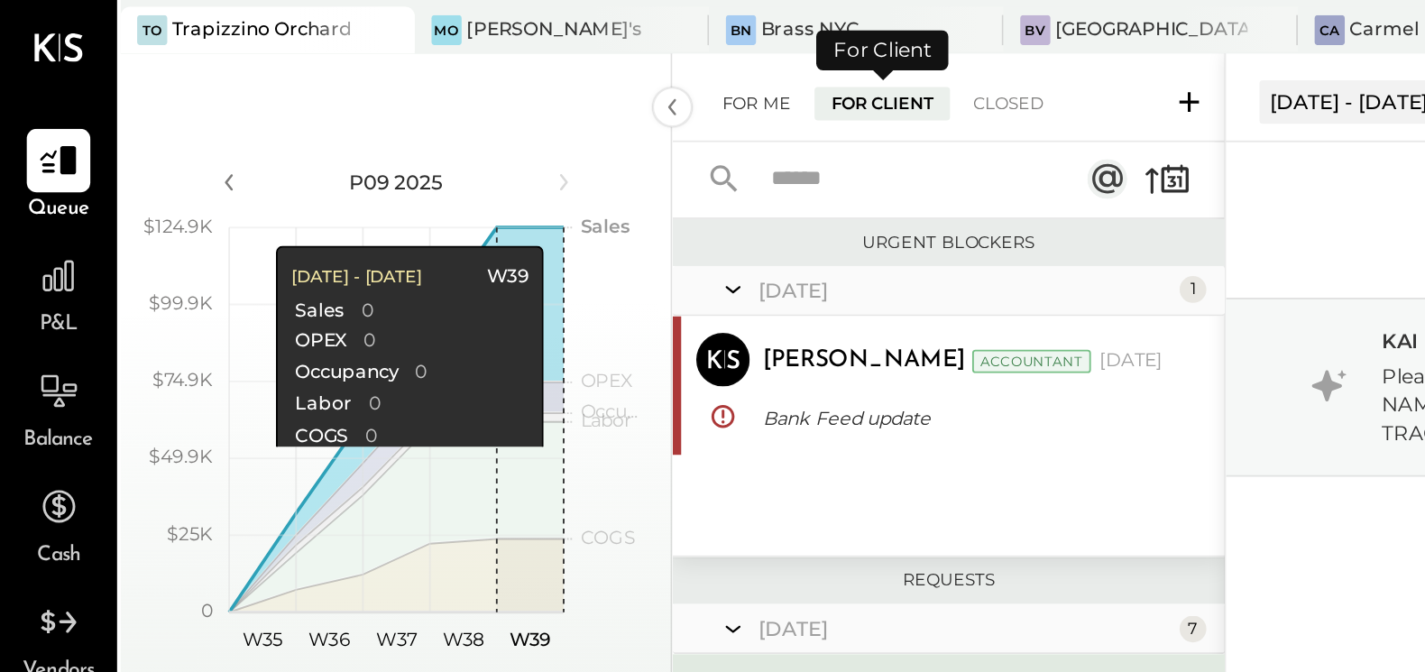
scroll to position [4, 0]
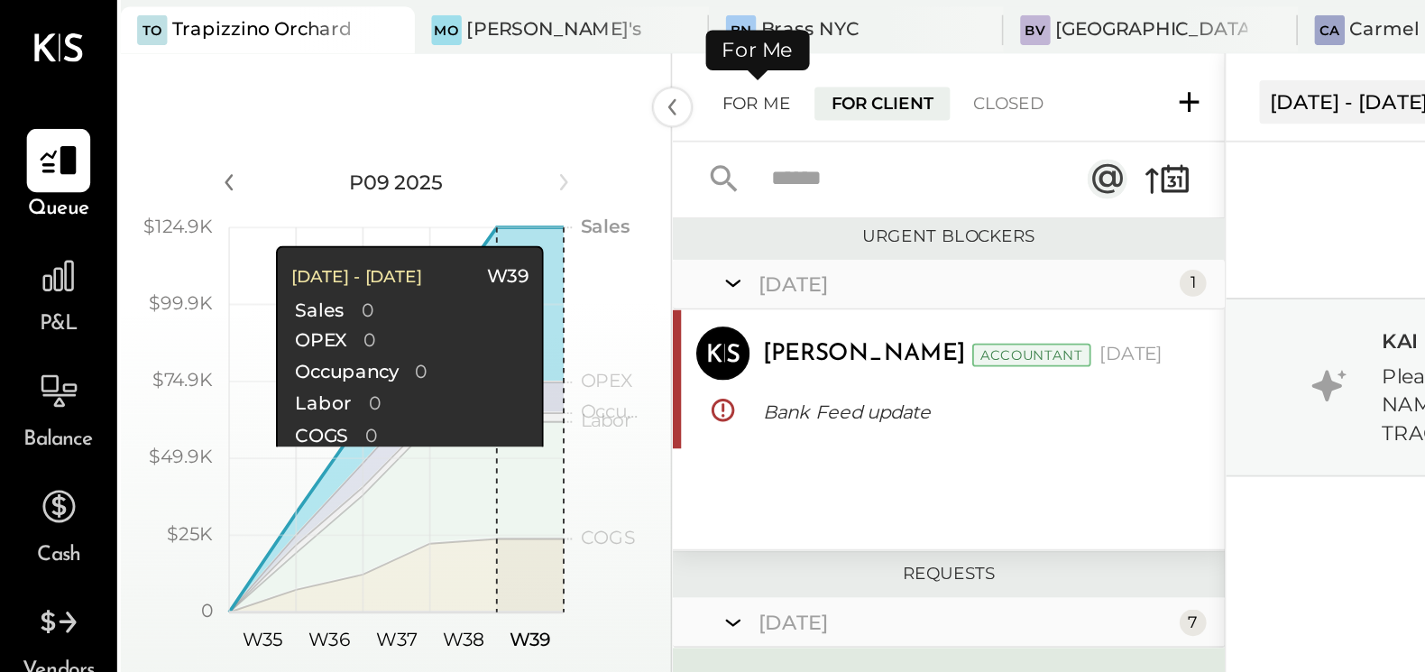
click at [408, 54] on div "For Me" at bounding box center [408, 56] width 55 height 18
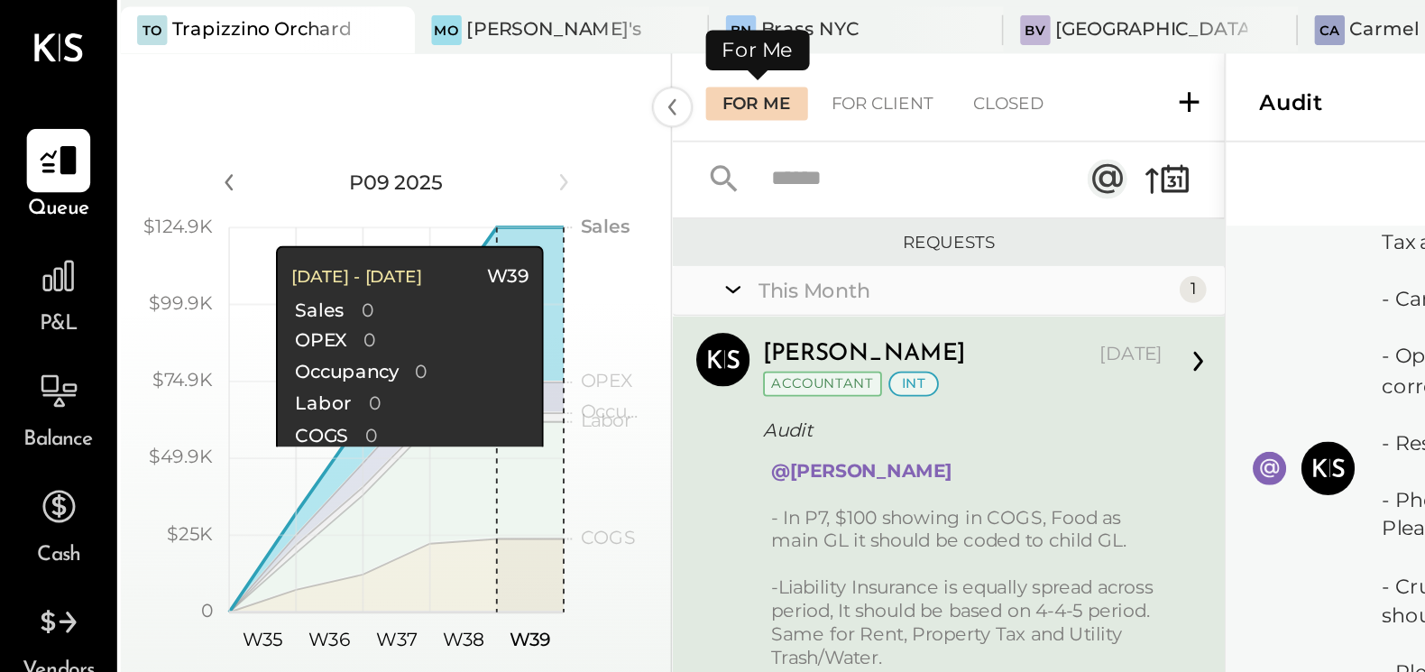
scroll to position [64, 0]
